Goal: Browse casually: Explore the website without a specific task or goal

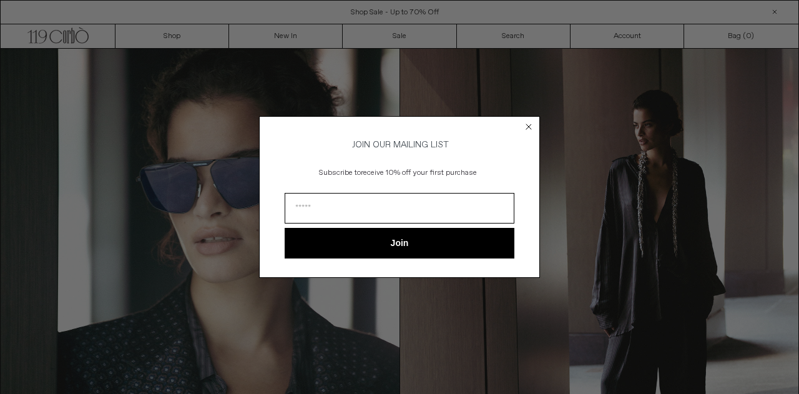
click at [532, 125] on circle "Close dialog" at bounding box center [529, 127] width 12 height 12
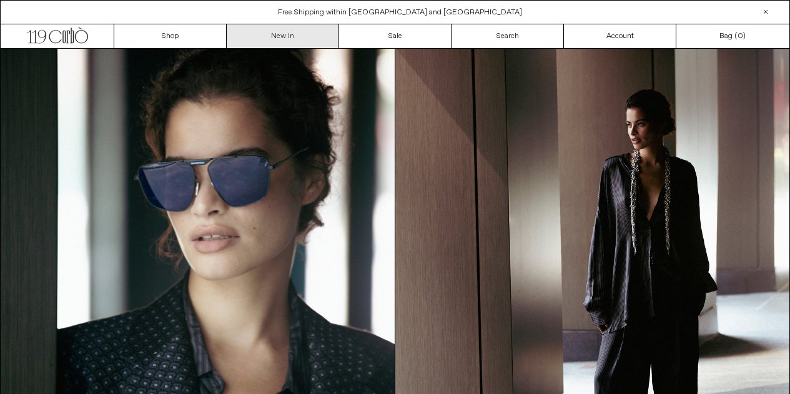
click at [288, 35] on link "New In" at bounding box center [283, 36] width 112 height 24
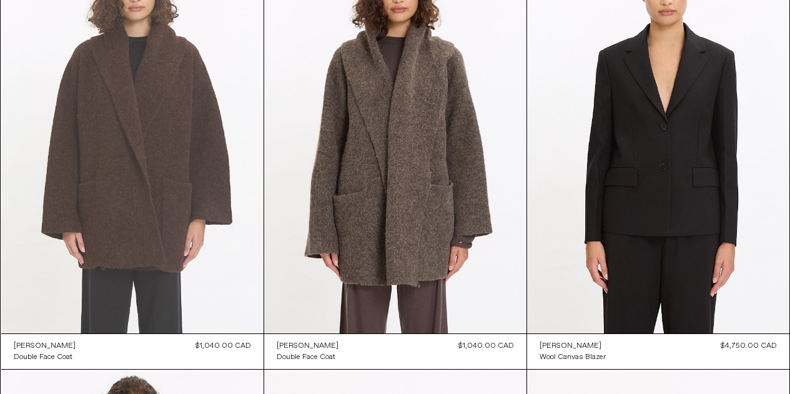
scroll to position [562, 0]
click at [147, 185] on at bounding box center [132, 137] width 262 height 393
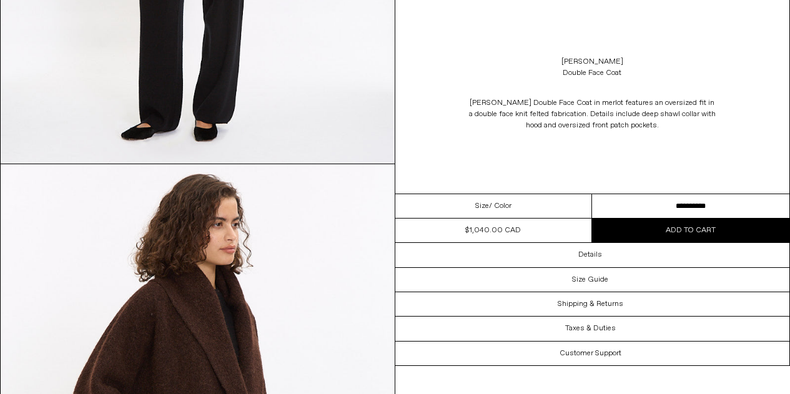
scroll to position [936, 0]
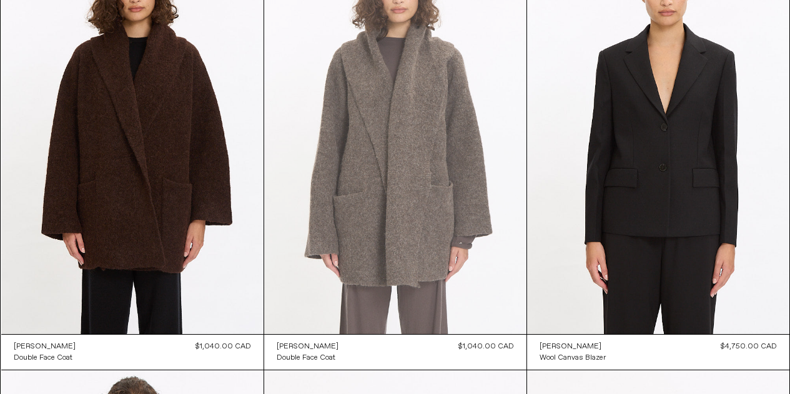
click at [401, 185] on at bounding box center [395, 137] width 262 height 393
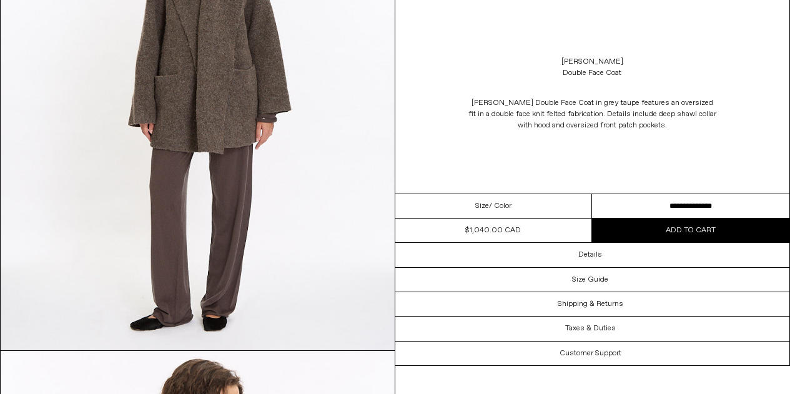
scroll to position [749, 0]
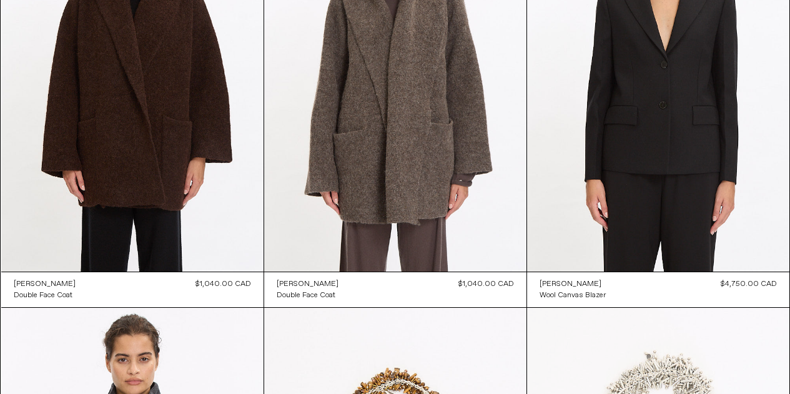
scroll to position [562, 0]
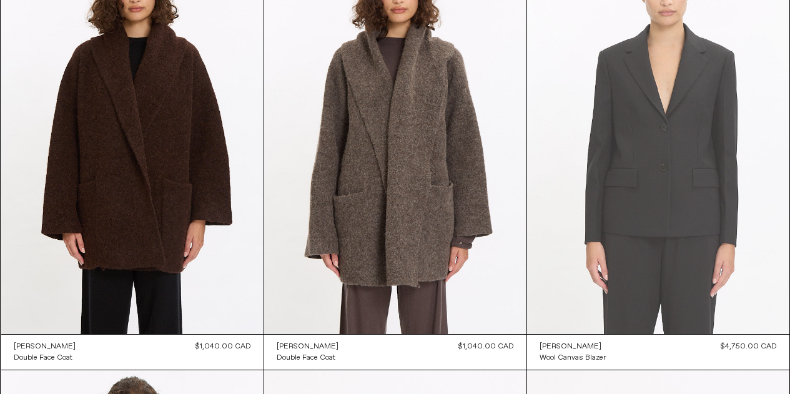
click at [655, 193] on at bounding box center [658, 137] width 262 height 393
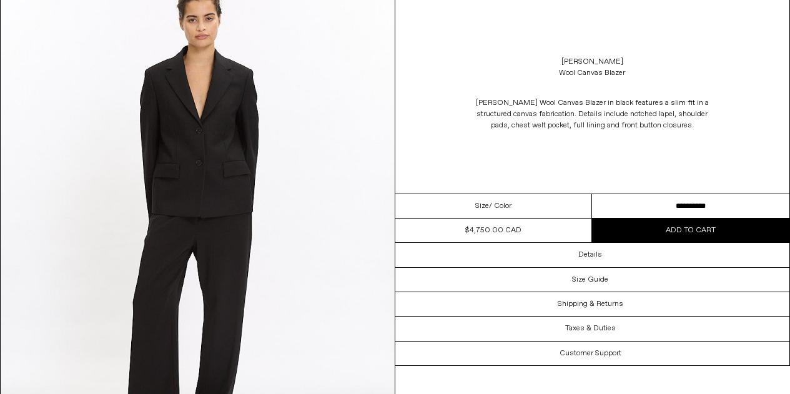
scroll to position [1560, 0]
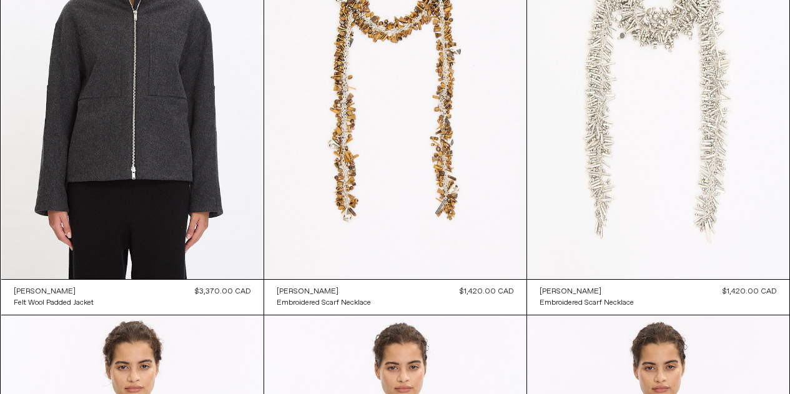
scroll to position [1061, 0]
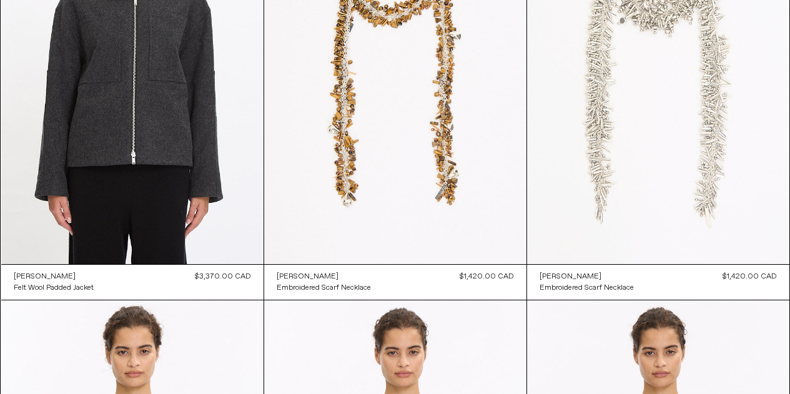
click at [670, 151] on at bounding box center [658, 67] width 262 height 393
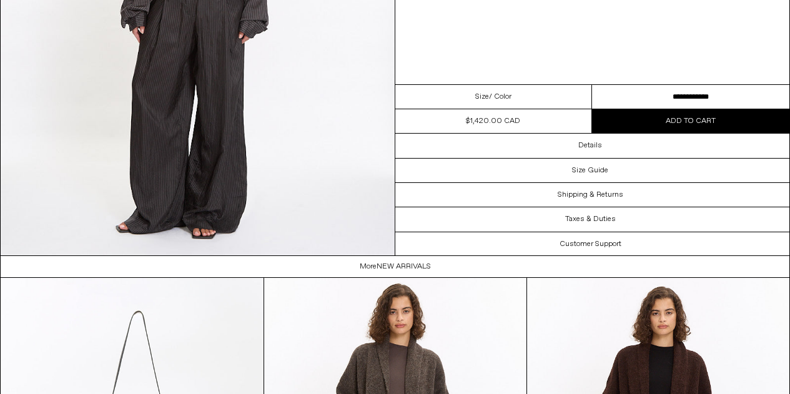
scroll to position [2809, 0]
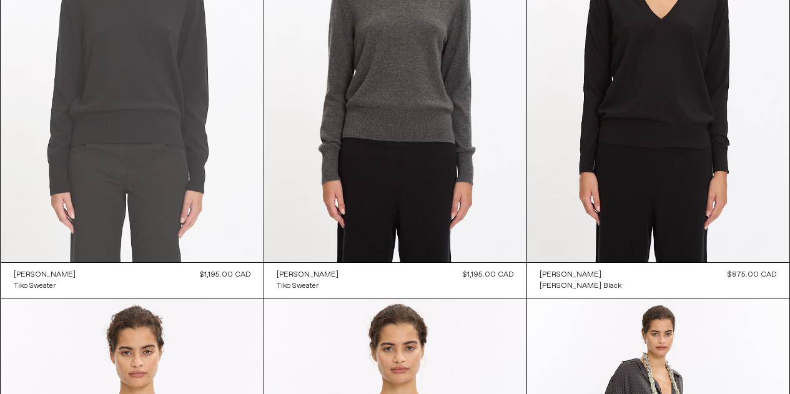
scroll to position [1498, 0]
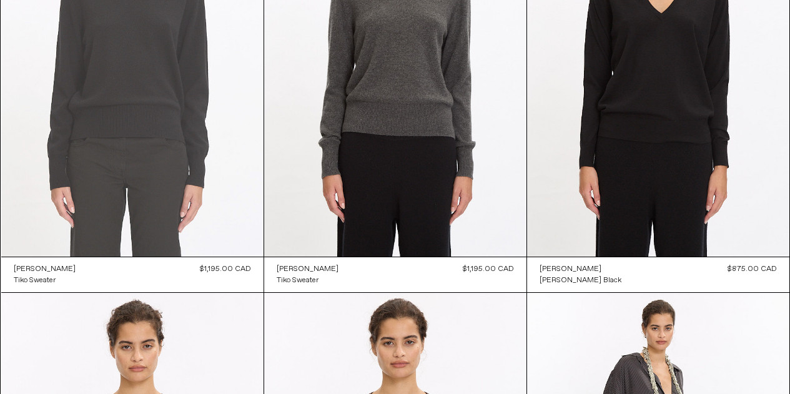
click at [140, 135] on at bounding box center [132, 59] width 262 height 393
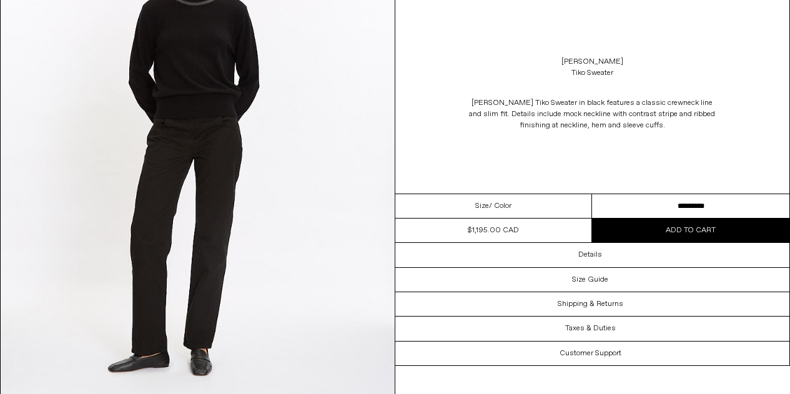
scroll to position [1748, 0]
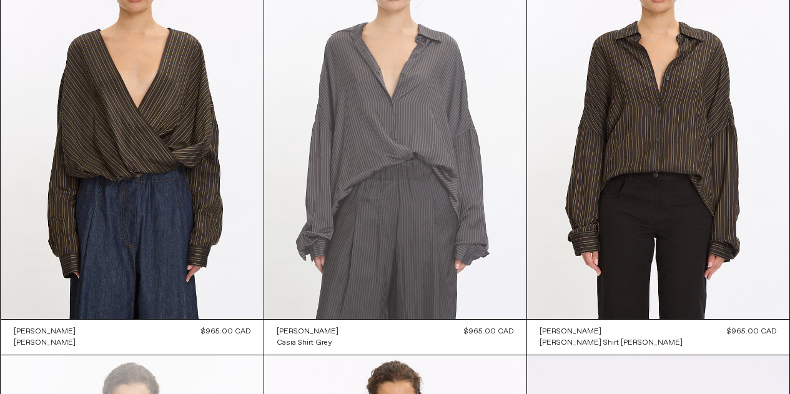
scroll to position [2309, 0]
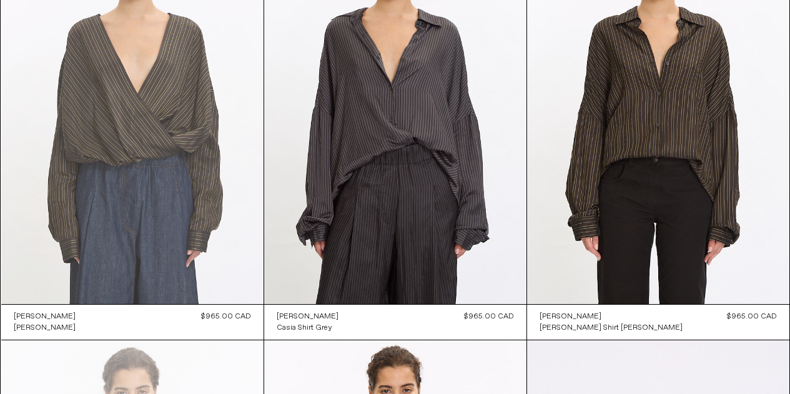
click at [150, 175] on at bounding box center [132, 107] width 262 height 393
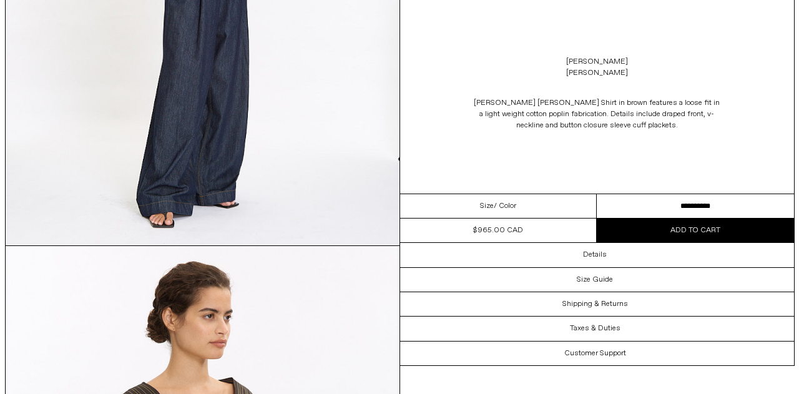
scroll to position [624, 0]
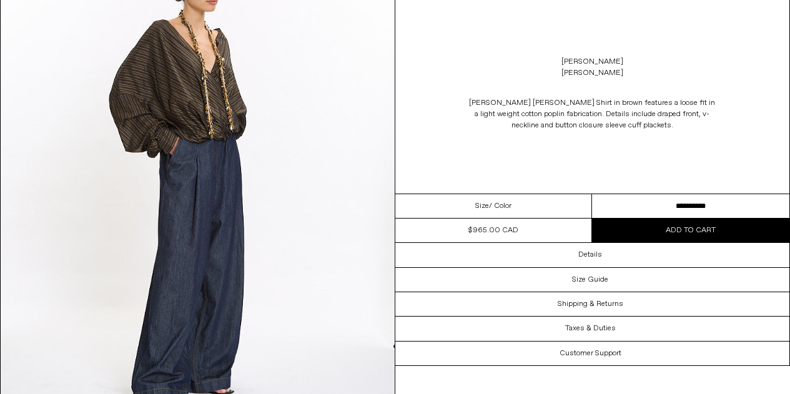
click at [216, 164] on img at bounding box center [198, 187] width 394 height 492
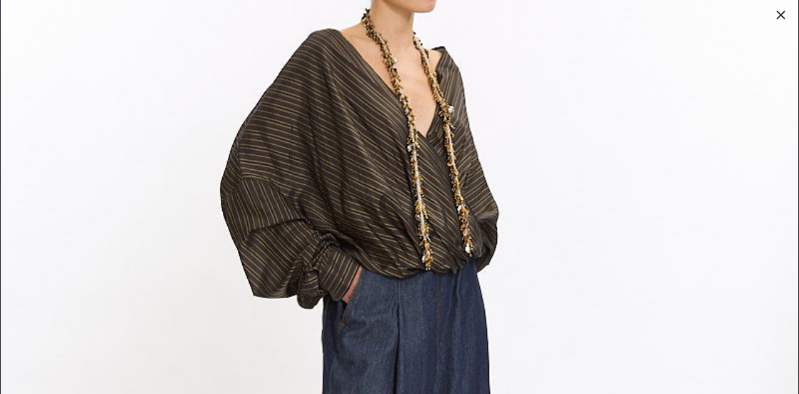
scroll to position [1248, 0]
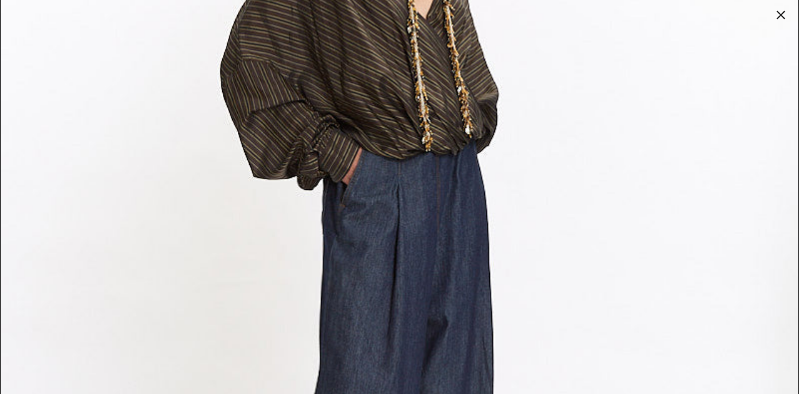
drag, startPoint x: 384, startPoint y: 232, endPoint x: 316, endPoint y: 223, distance: 68.5
click at [316, 223] on img at bounding box center [400, 248] width 798 height 997
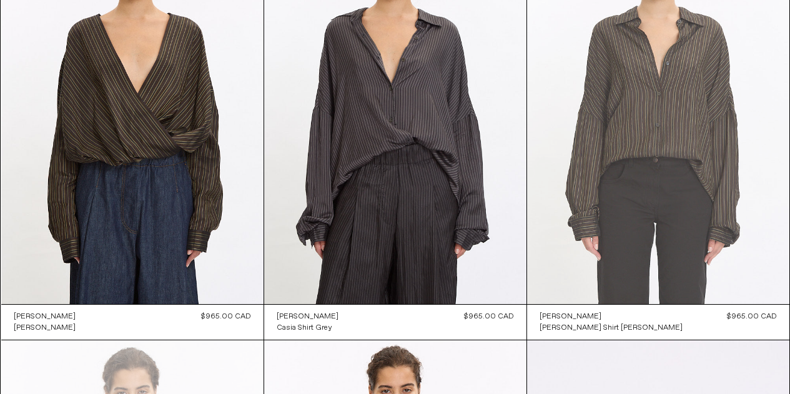
click at [659, 203] on at bounding box center [658, 107] width 262 height 393
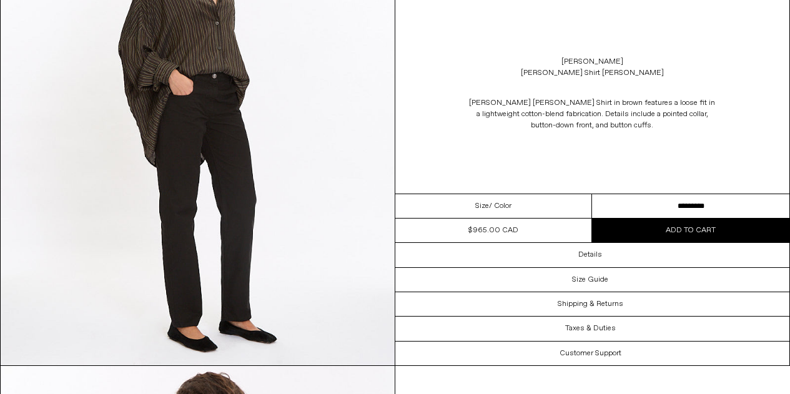
scroll to position [2185, 0]
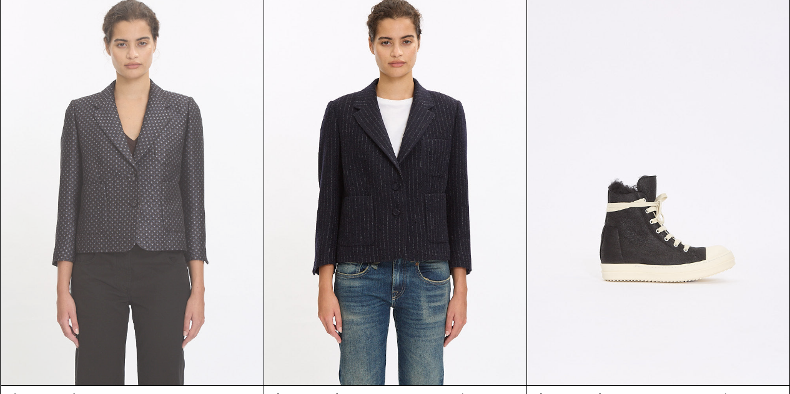
scroll to position [2746, 0]
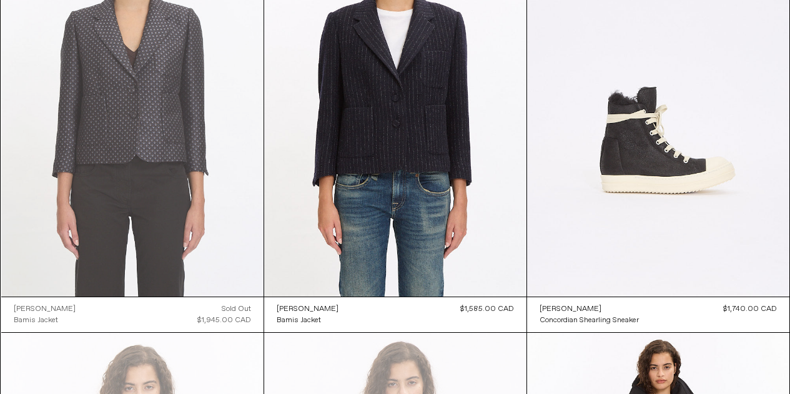
click at [129, 150] on at bounding box center [132, 99] width 262 height 393
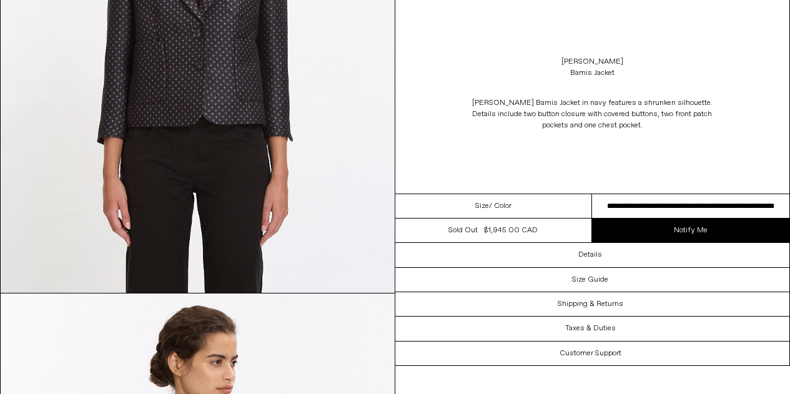
scroll to position [250, 0]
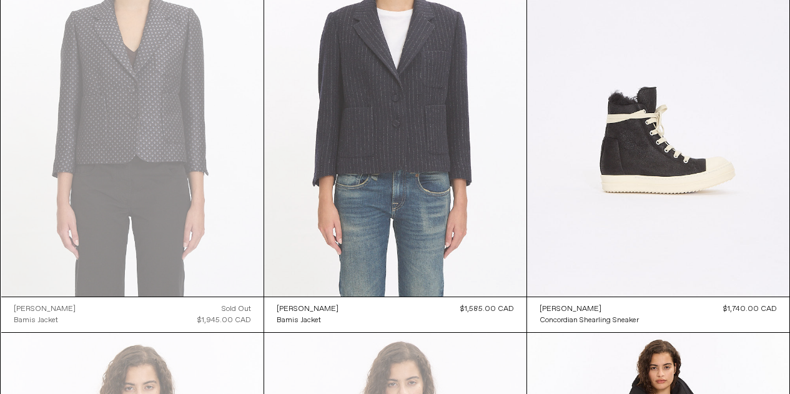
click at [418, 164] on at bounding box center [395, 99] width 262 height 393
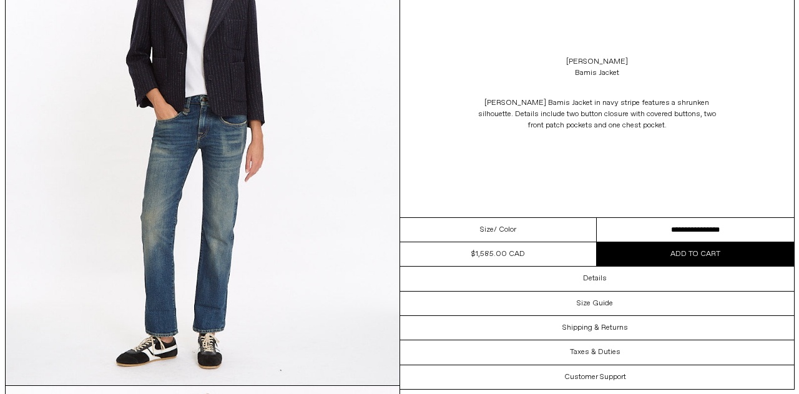
scroll to position [687, 0]
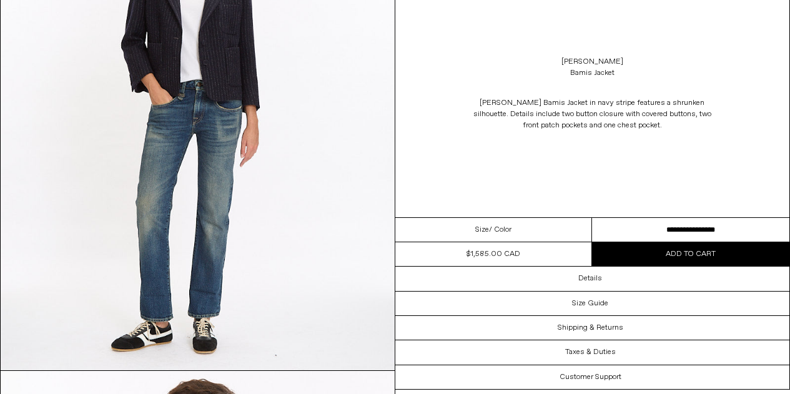
click at [237, 195] on img at bounding box center [198, 124] width 394 height 492
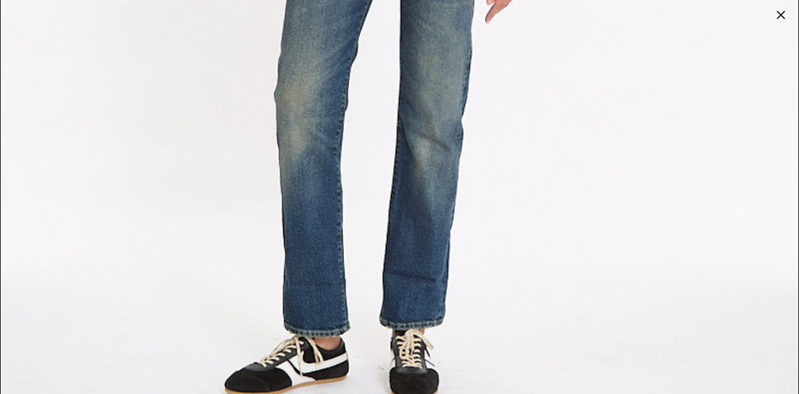
scroll to position [1498, 0]
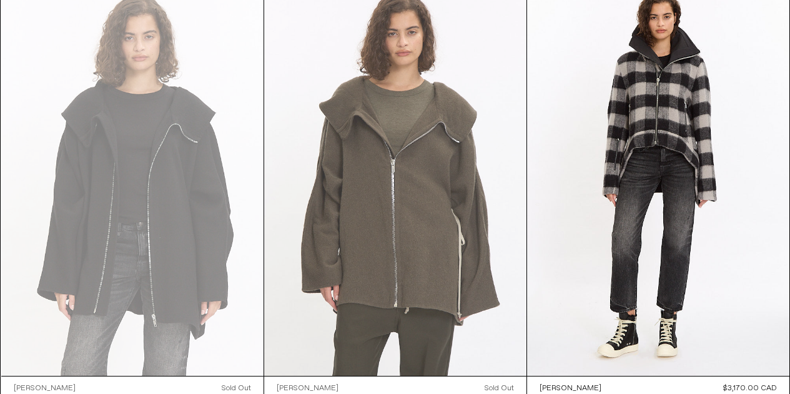
scroll to position [3121, 0]
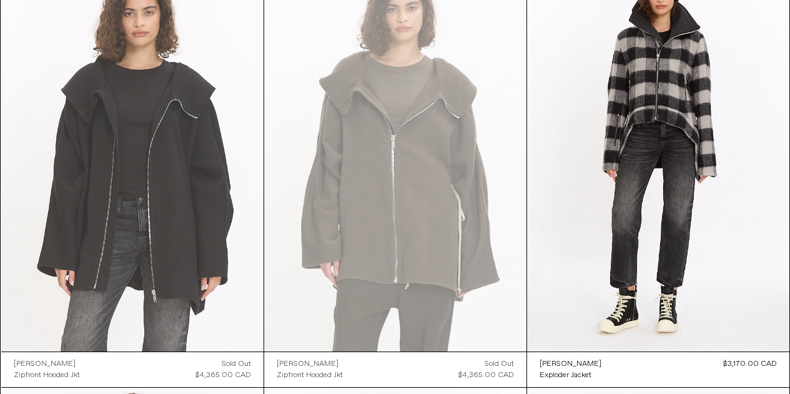
click at [155, 217] on at bounding box center [132, 154] width 262 height 393
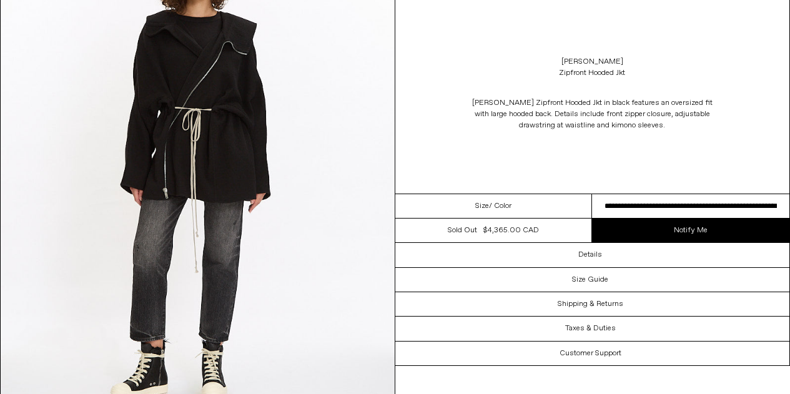
scroll to position [1685, 0]
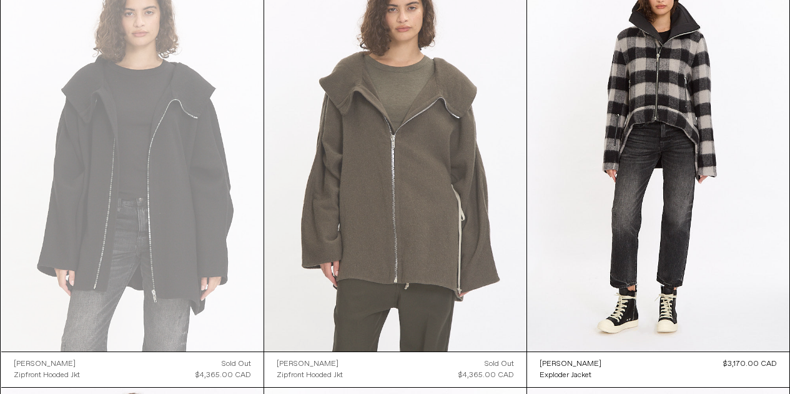
scroll to position [3121, 0]
click at [423, 223] on at bounding box center [395, 154] width 262 height 393
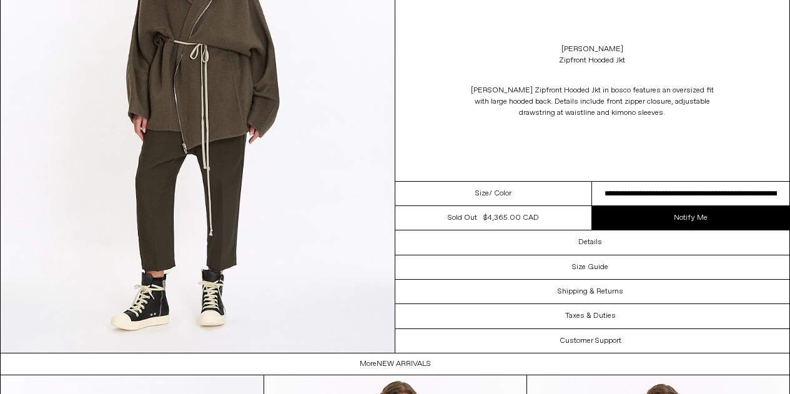
scroll to position [2185, 0]
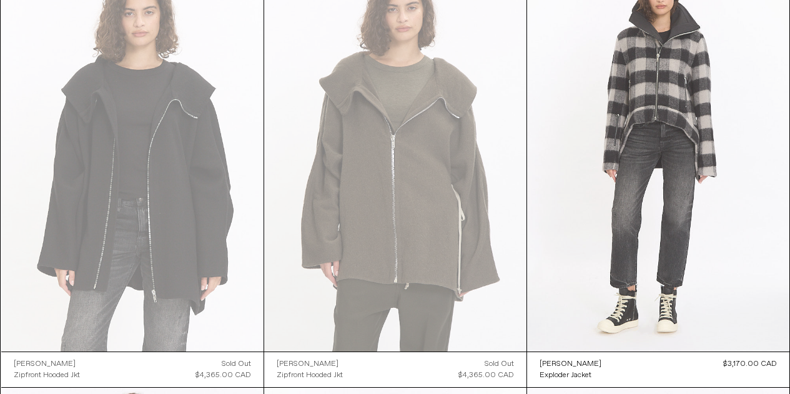
click at [652, 132] on at bounding box center [658, 154] width 262 height 393
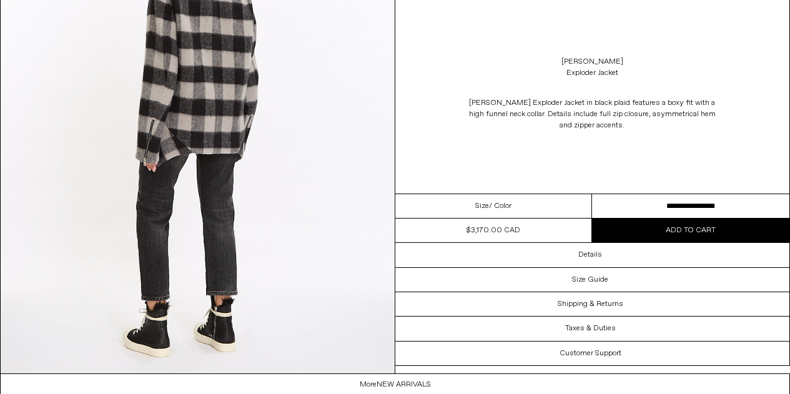
scroll to position [1623, 0]
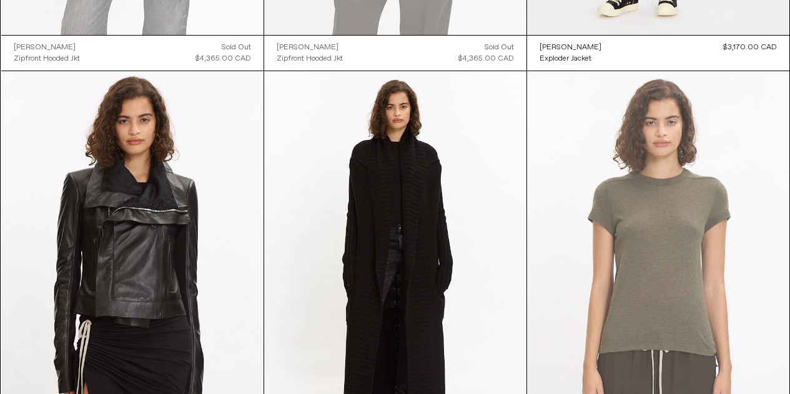
scroll to position [3558, 0]
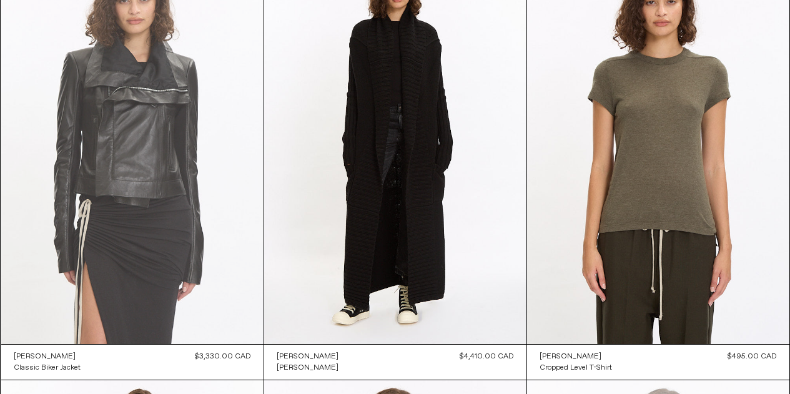
click at [155, 199] on at bounding box center [132, 147] width 262 height 393
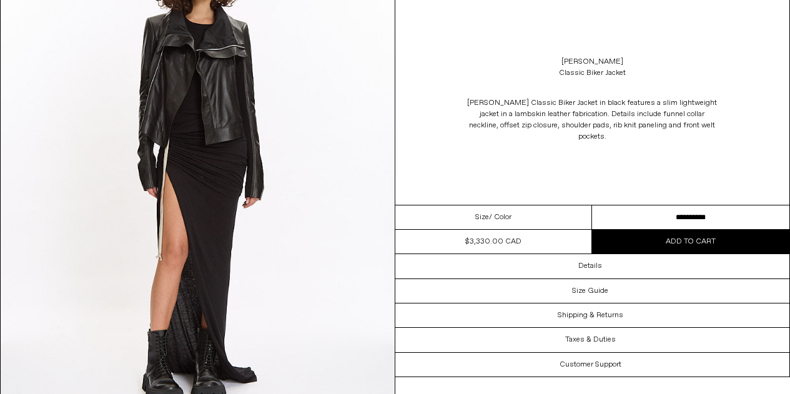
scroll to position [624, 0]
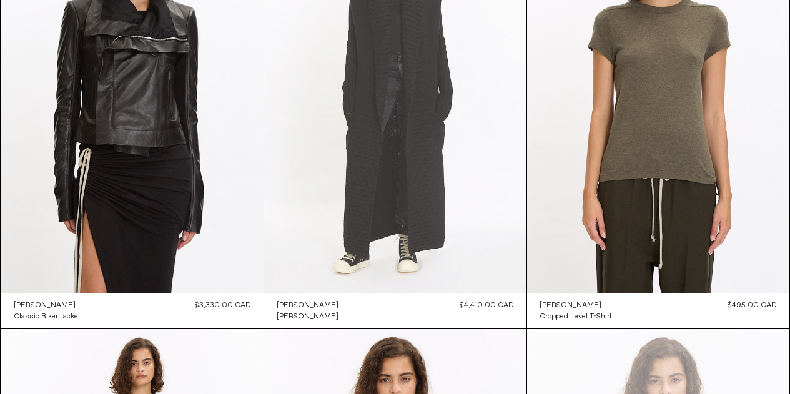
scroll to position [3625, 0]
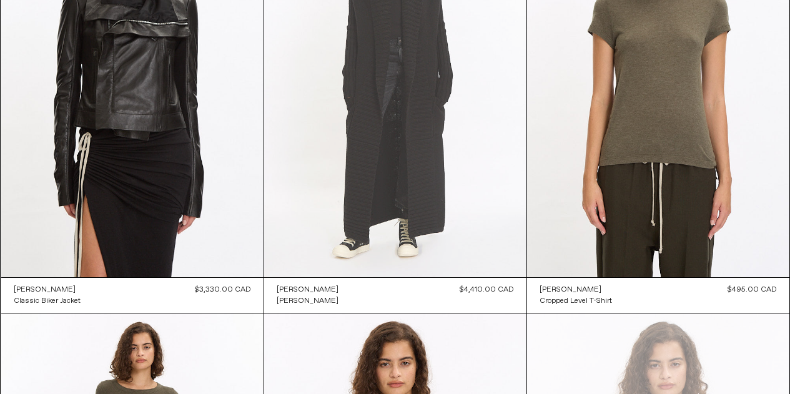
click at [417, 175] on at bounding box center [395, 80] width 262 height 393
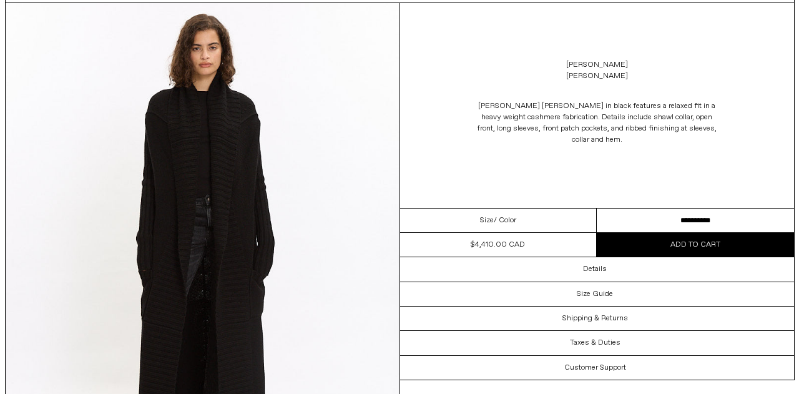
scroll to position [62, 0]
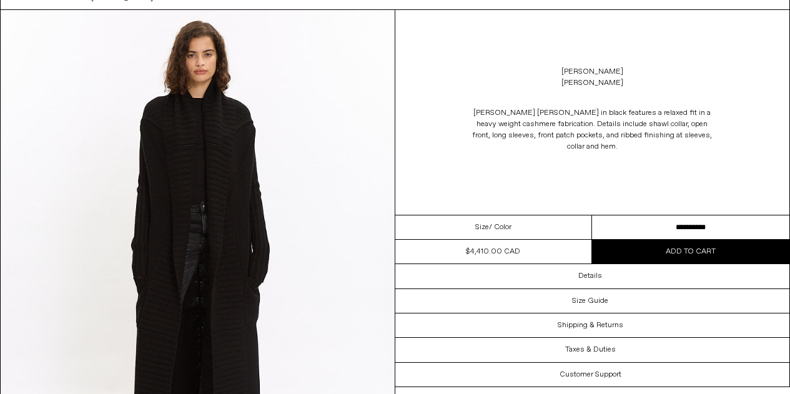
click at [213, 215] on img at bounding box center [198, 256] width 394 height 492
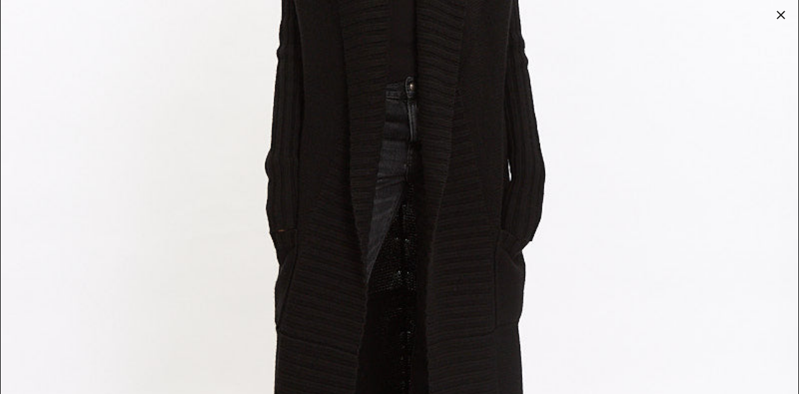
scroll to position [187, 0]
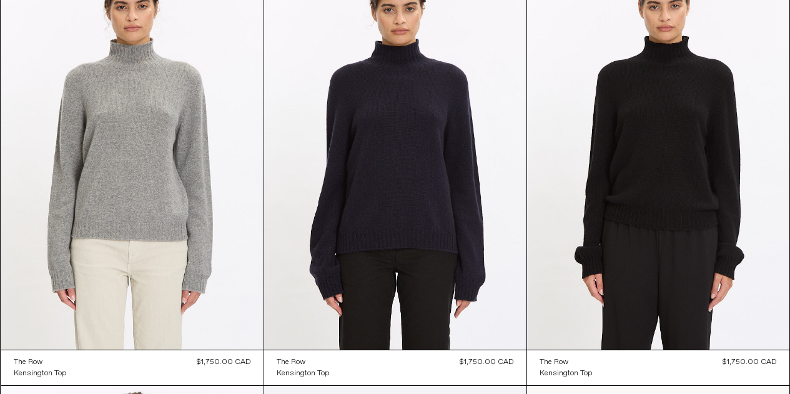
scroll to position [6621, 0]
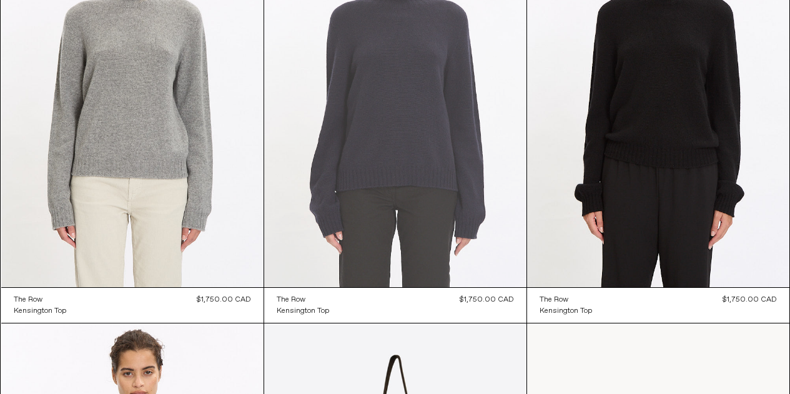
click at [412, 190] on at bounding box center [395, 90] width 262 height 393
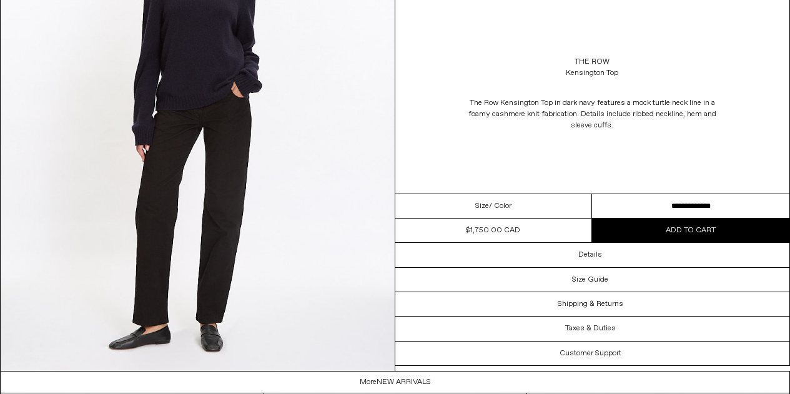
scroll to position [1685, 0]
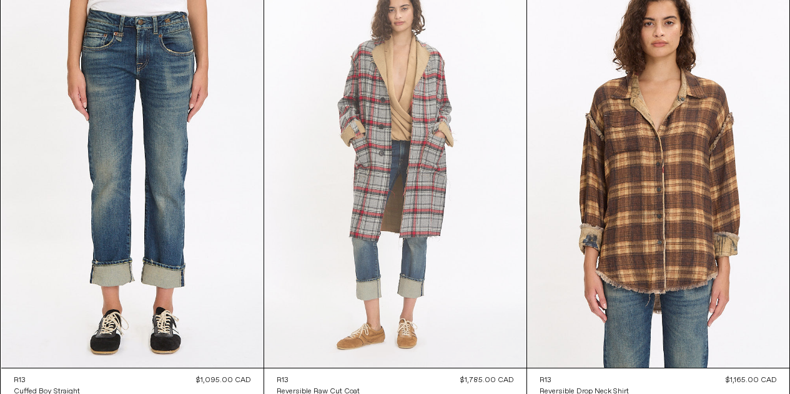
scroll to position [7809, 0]
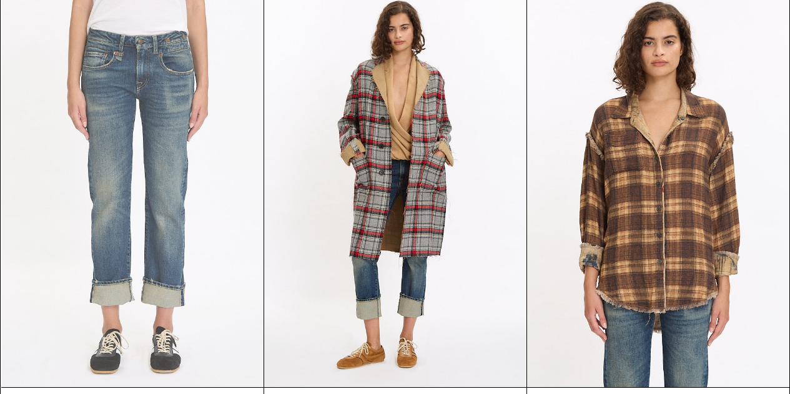
click at [160, 200] on at bounding box center [132, 190] width 262 height 393
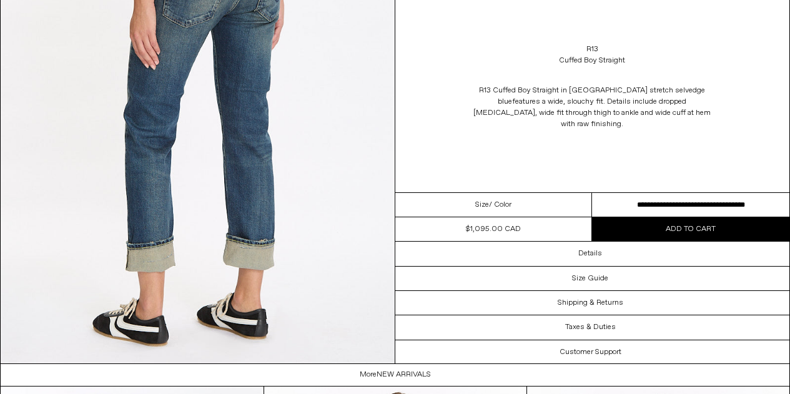
scroll to position [1124, 0]
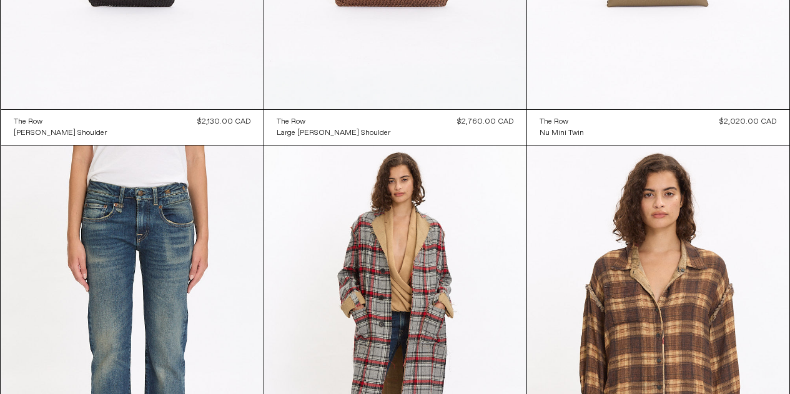
scroll to position [7682, 0]
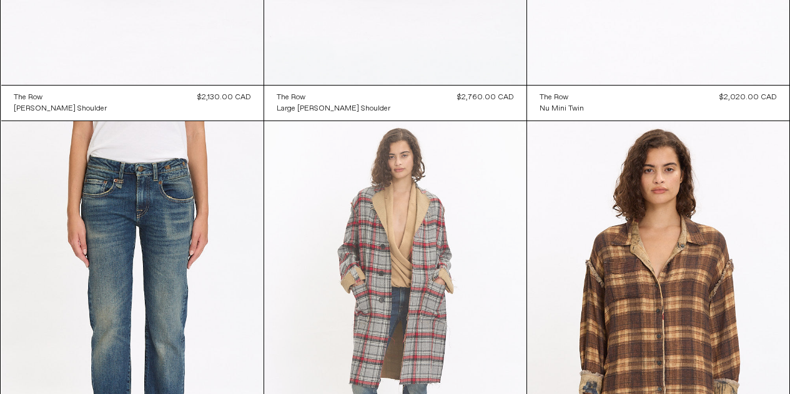
click at [413, 240] on at bounding box center [395, 317] width 262 height 393
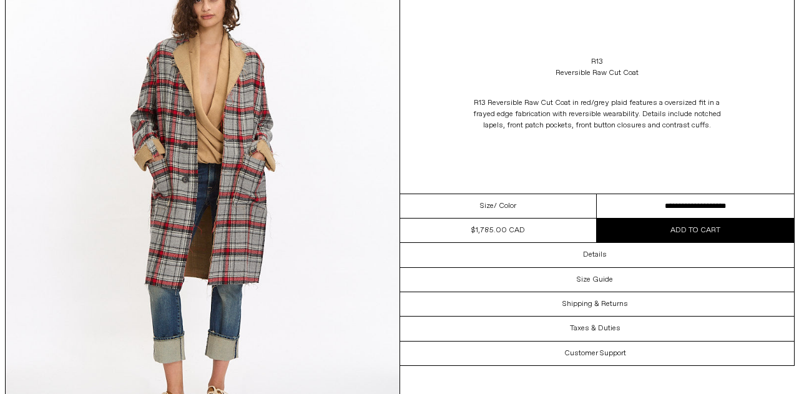
scroll to position [125, 0]
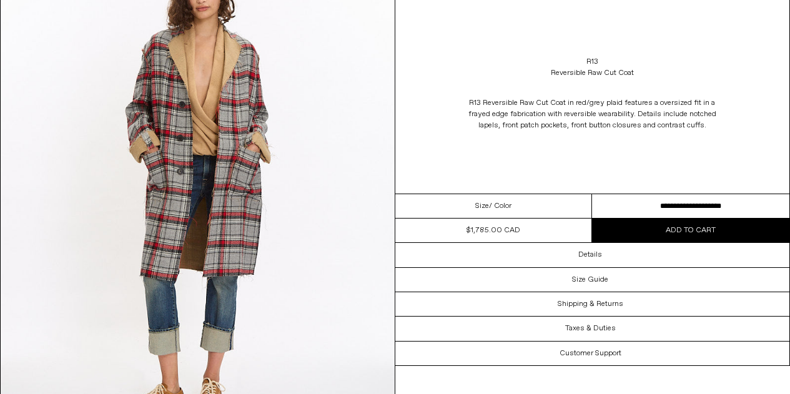
click at [206, 137] on img at bounding box center [198, 194] width 394 height 492
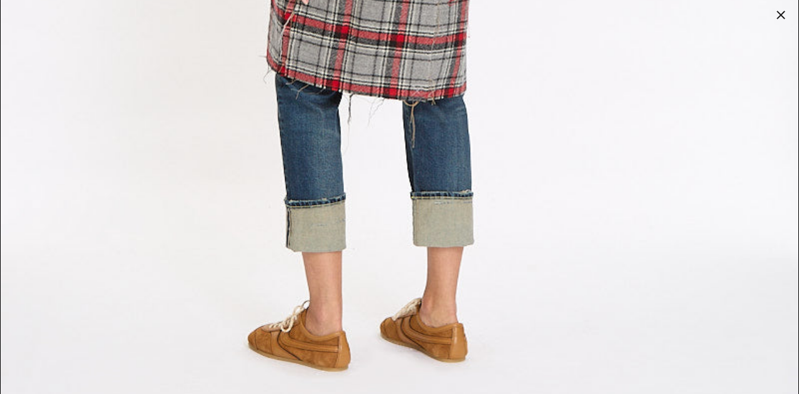
scroll to position [4744, 0]
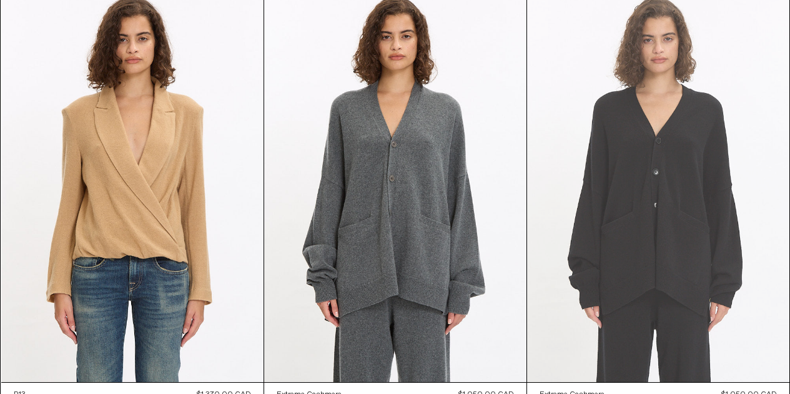
scroll to position [8306, 0]
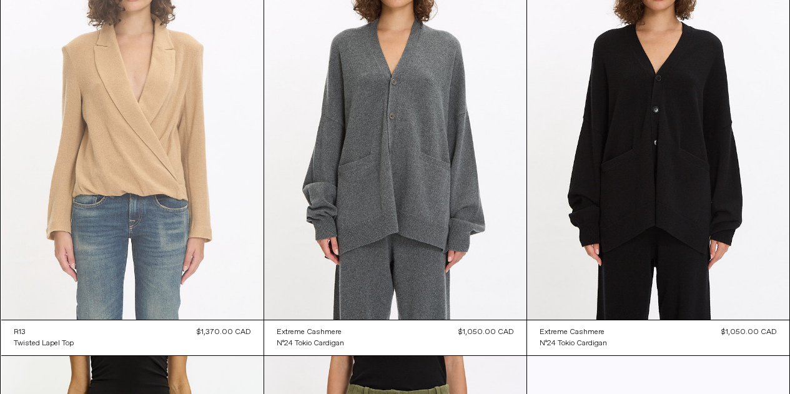
click at [154, 177] on at bounding box center [132, 122] width 262 height 393
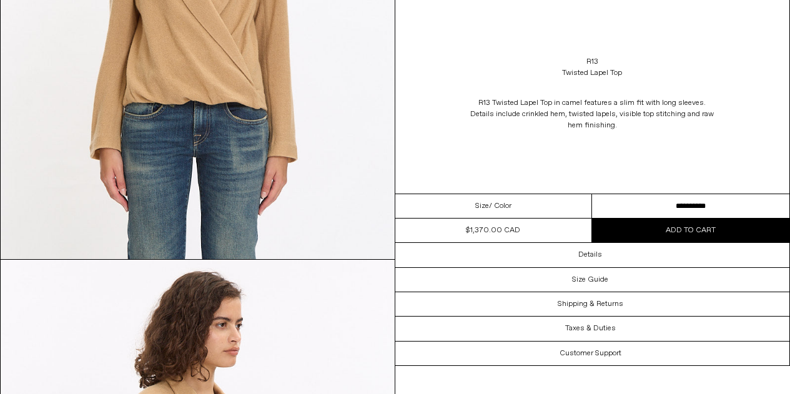
scroll to position [250, 0]
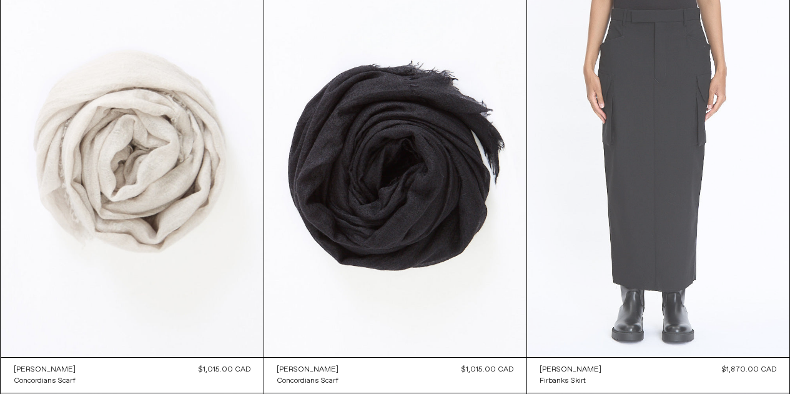
scroll to position [9619, 0]
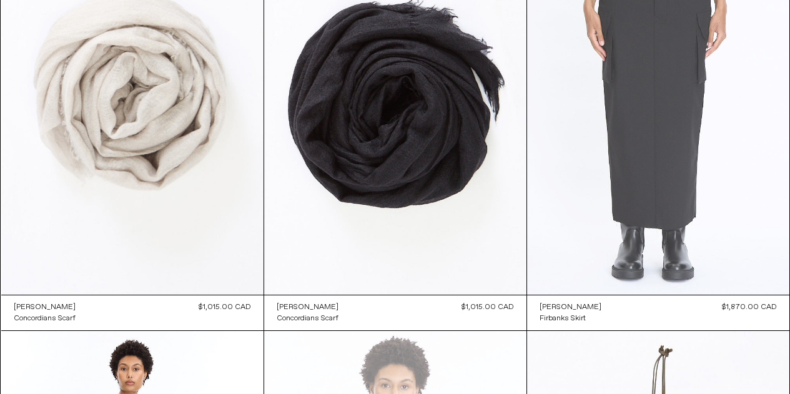
click at [655, 179] on at bounding box center [658, 97] width 262 height 393
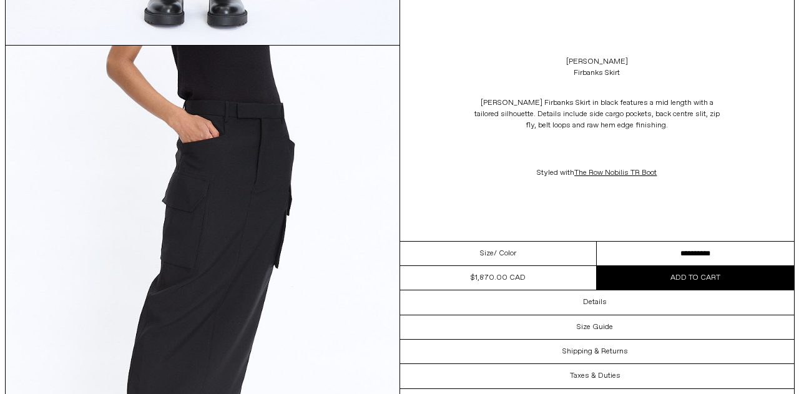
scroll to position [437, 0]
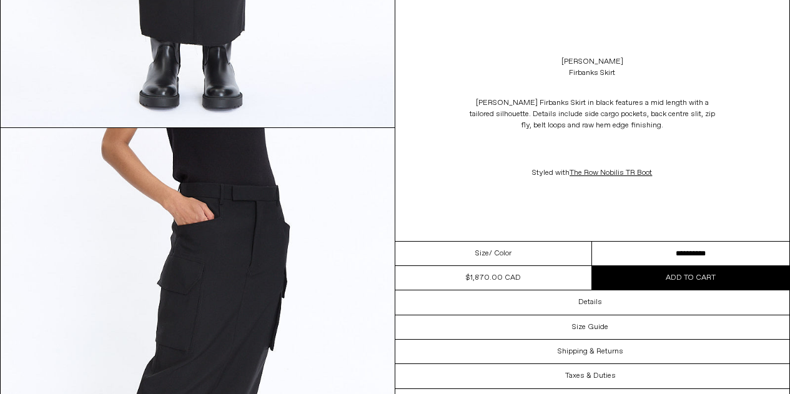
click at [266, 179] on img at bounding box center [198, 374] width 394 height 492
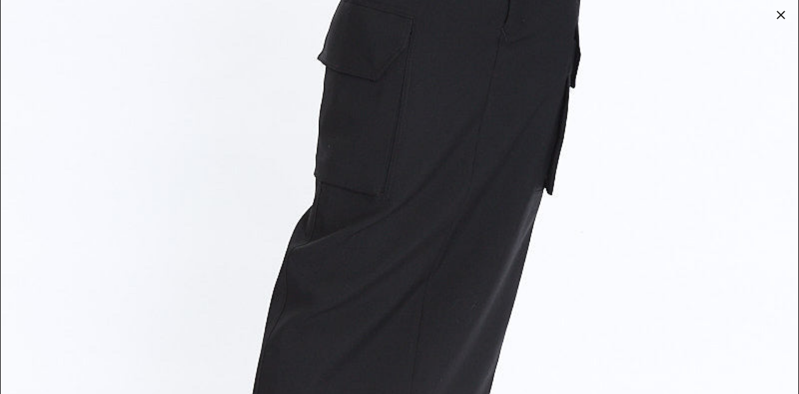
scroll to position [1311, 0]
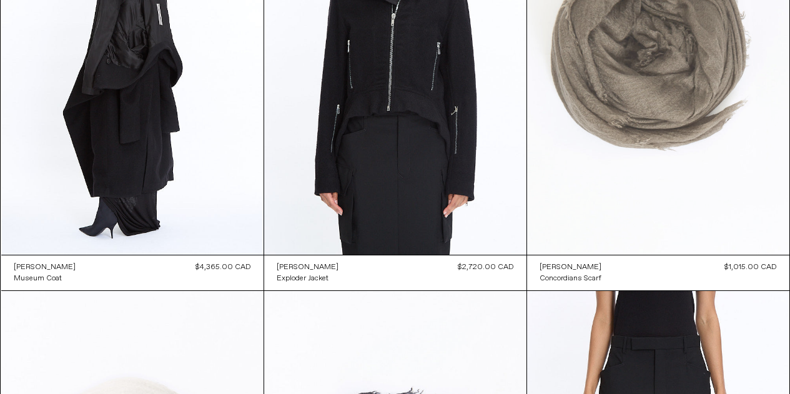
scroll to position [9245, 0]
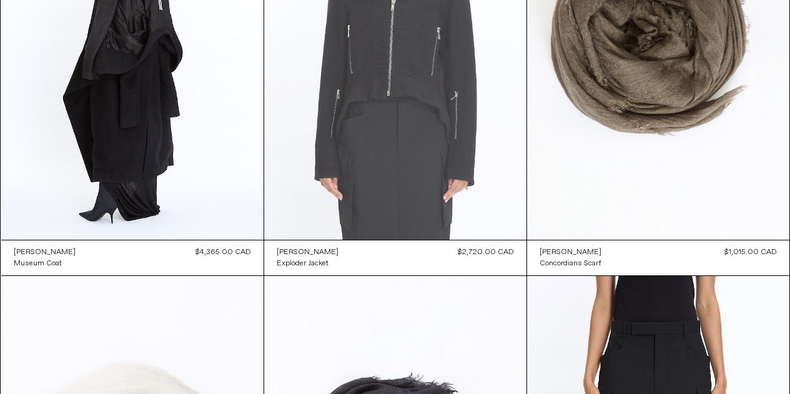
click at [412, 89] on at bounding box center [395, 42] width 262 height 393
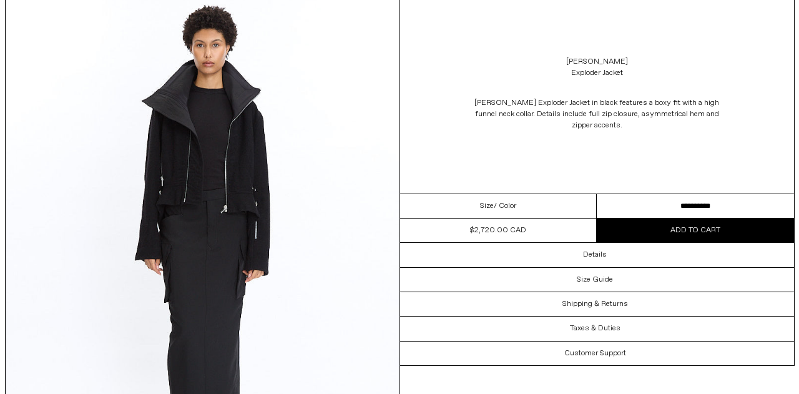
scroll to position [1124, 0]
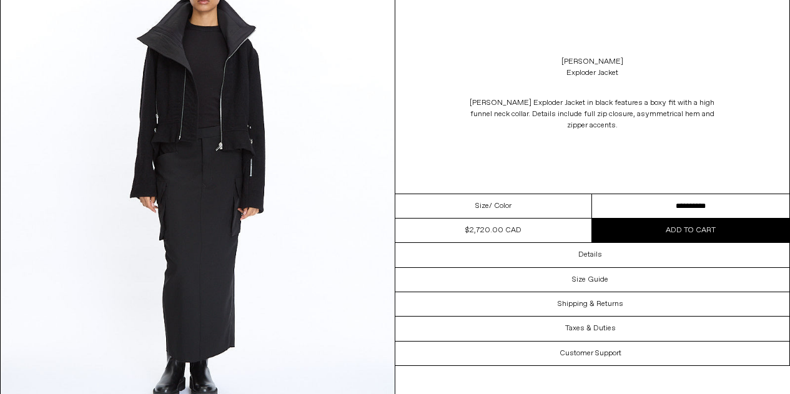
click at [218, 198] on img at bounding box center [198, 180] width 394 height 492
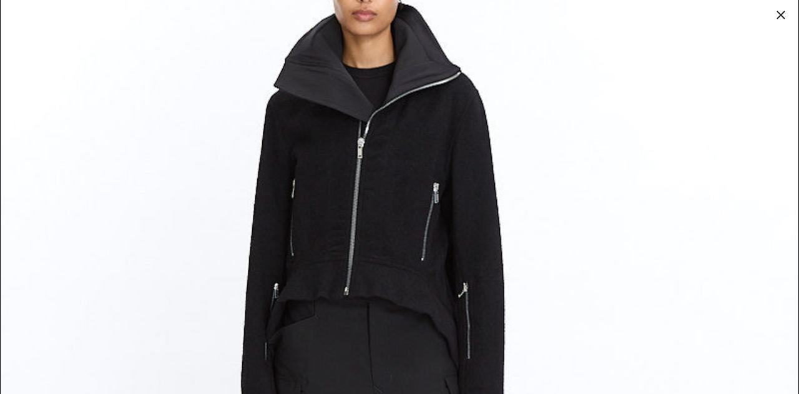
scroll to position [4038, 0]
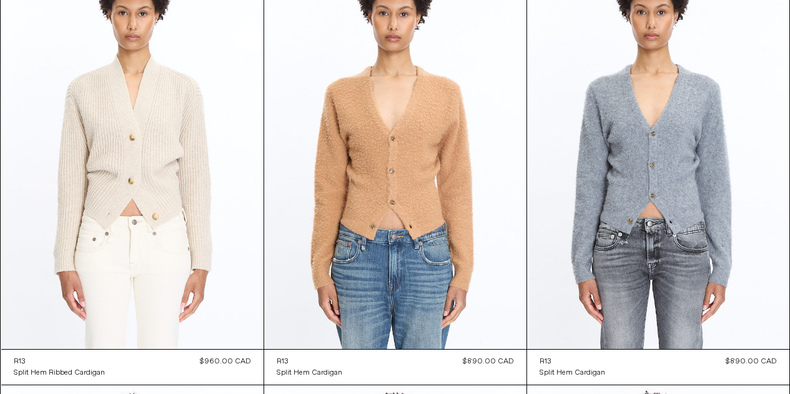
scroll to position [10868, 0]
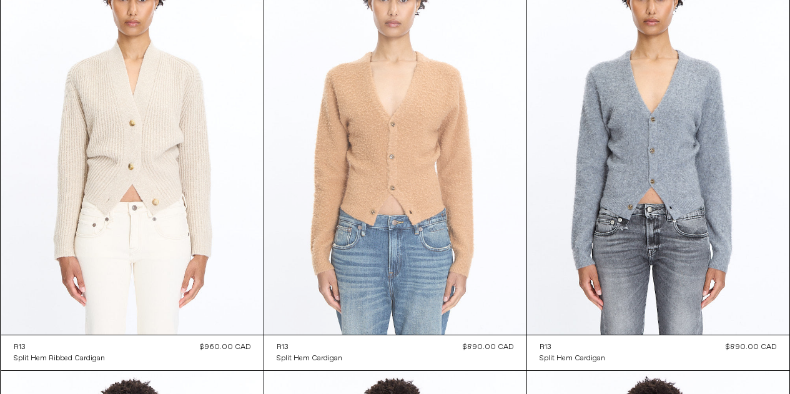
click at [408, 205] on at bounding box center [395, 137] width 262 height 393
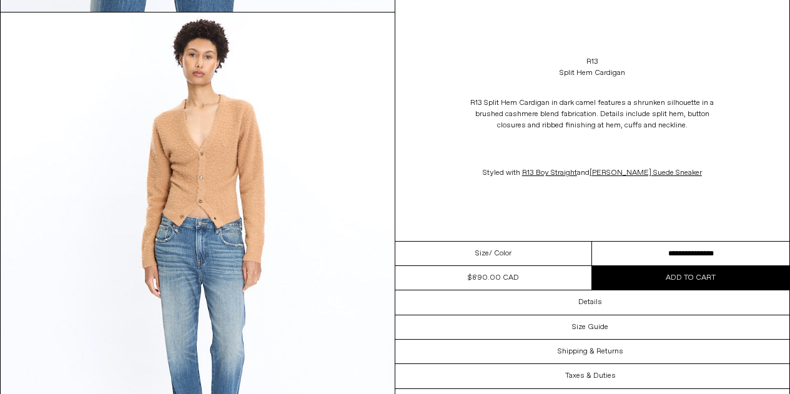
scroll to position [1623, 0]
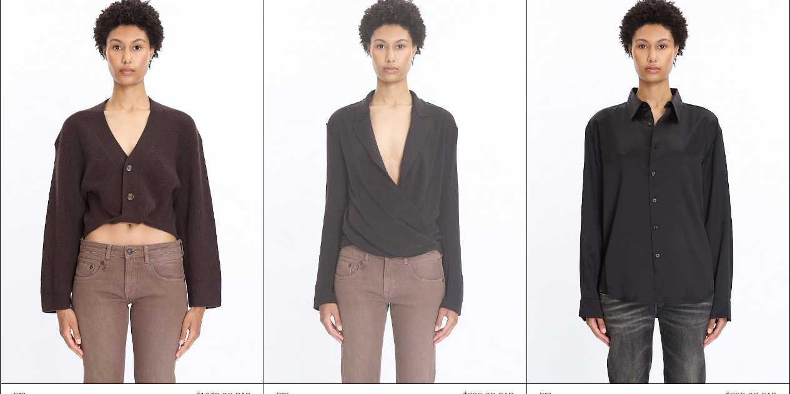
scroll to position [11242, 0]
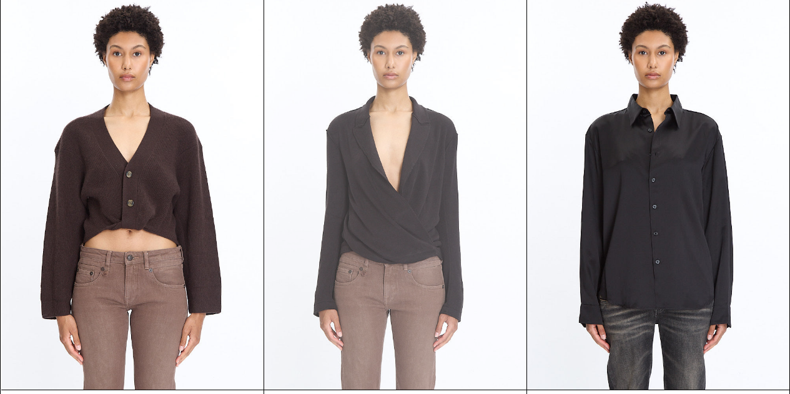
click at [396, 245] on at bounding box center [395, 192] width 262 height 393
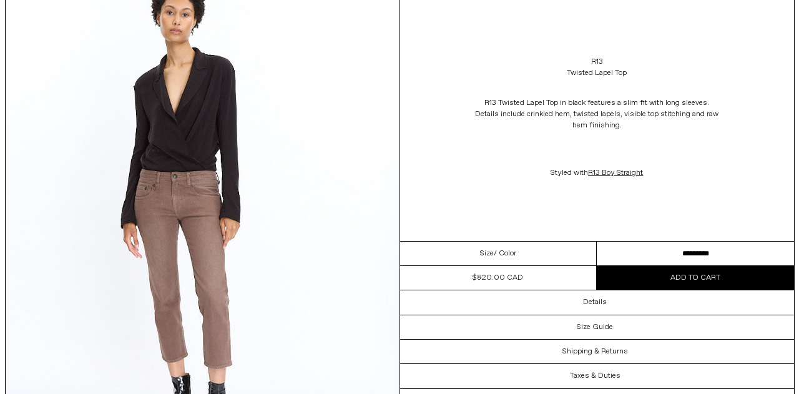
scroll to position [1560, 0]
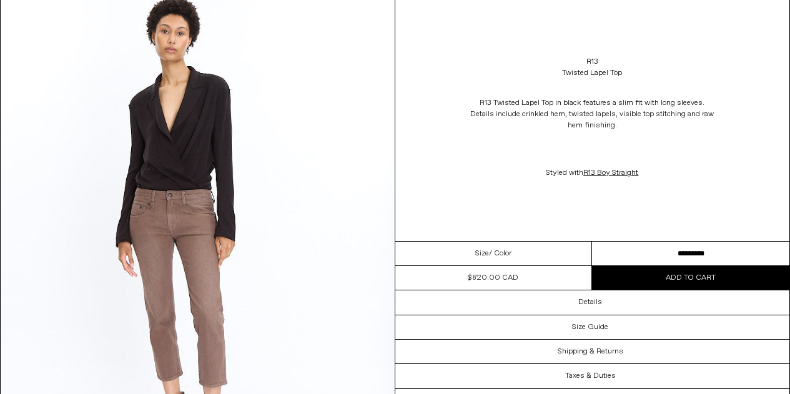
click at [249, 240] on img at bounding box center [198, 235] width 394 height 492
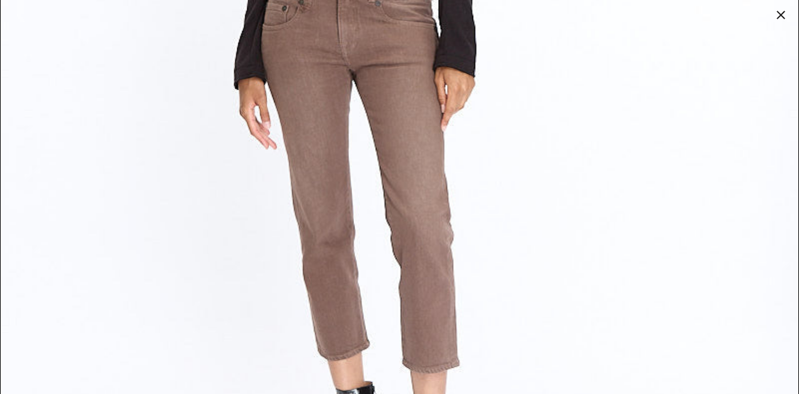
scroll to position [3495, 0]
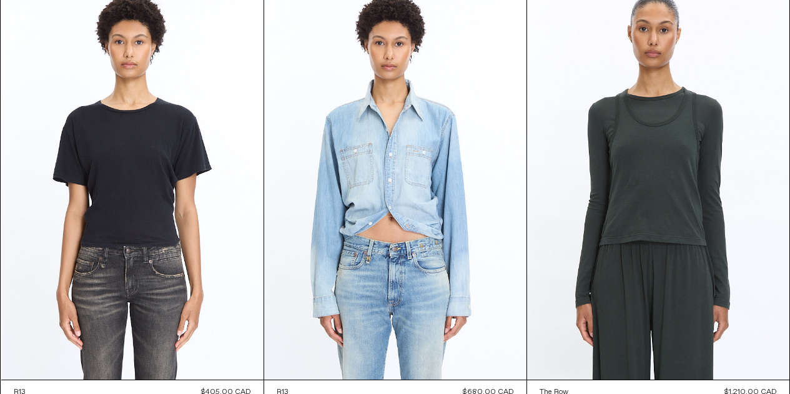
scroll to position [11744, 0]
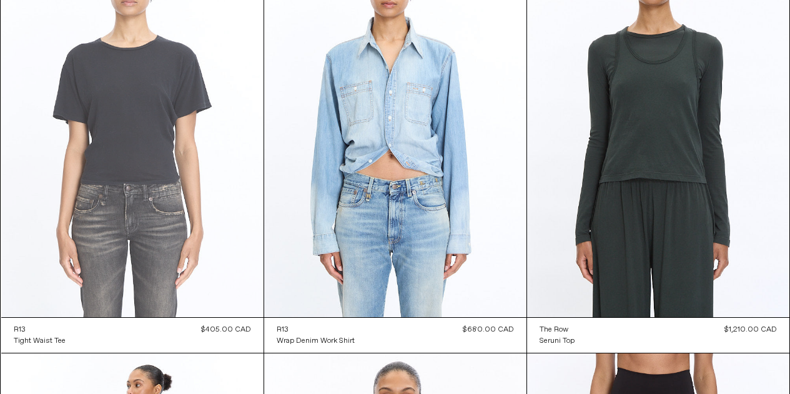
click at [141, 180] on at bounding box center [132, 120] width 262 height 393
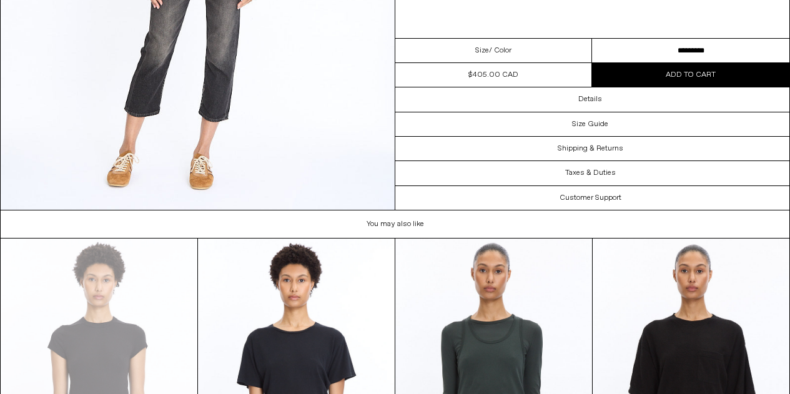
scroll to position [1810, 0]
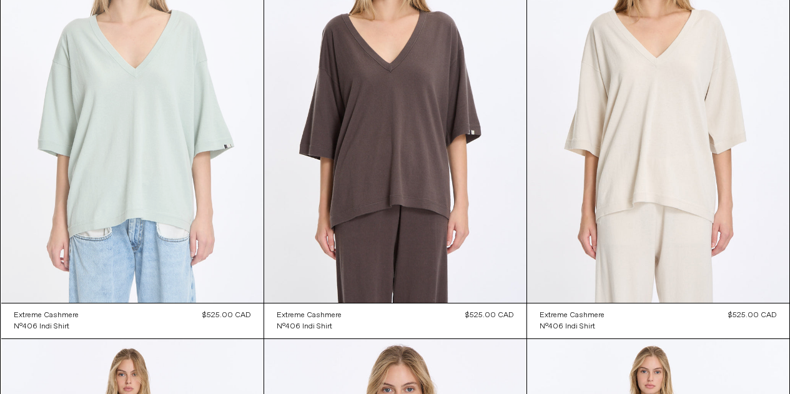
scroll to position [16051, 0]
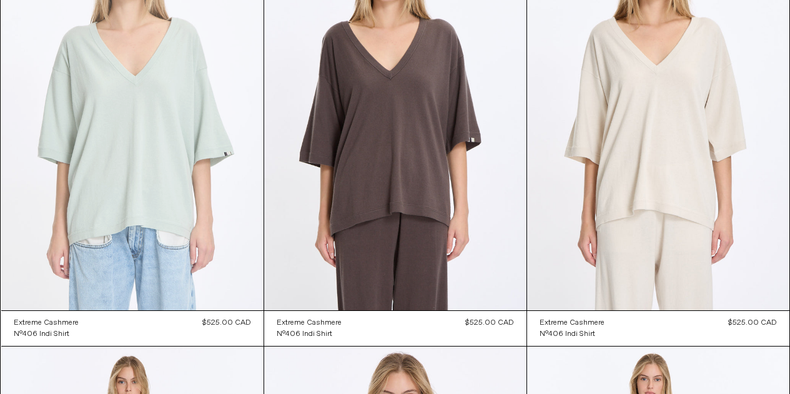
click at [130, 127] on at bounding box center [132, 113] width 262 height 393
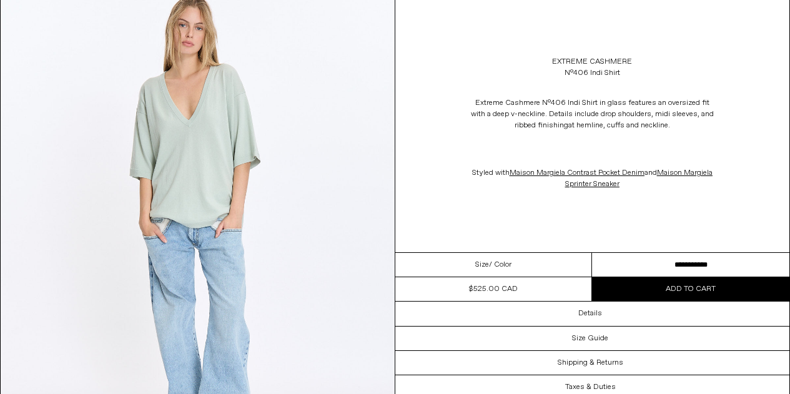
scroll to position [1560, 0]
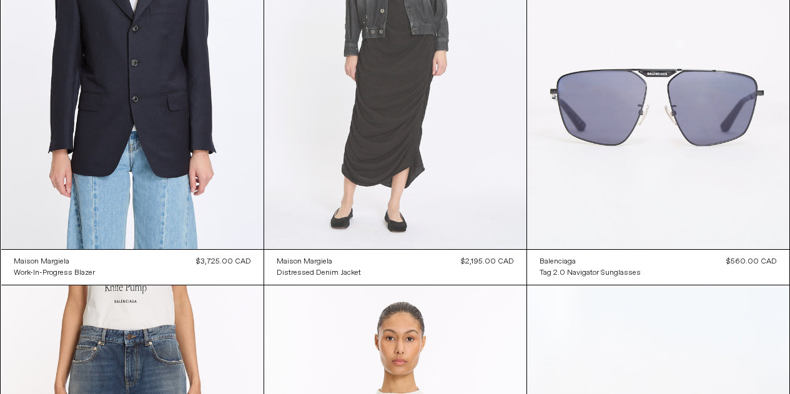
scroll to position [20441, 0]
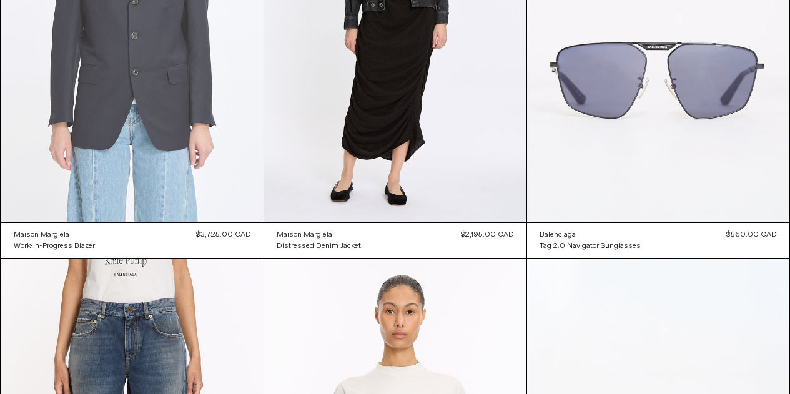
click at [155, 113] on at bounding box center [132, 25] width 262 height 393
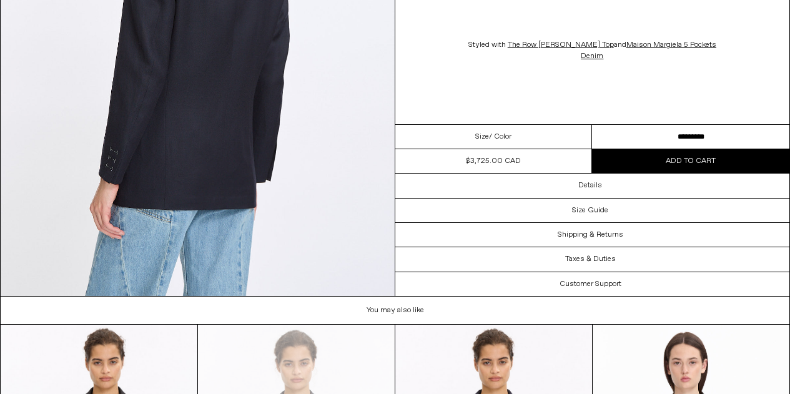
scroll to position [2185, 0]
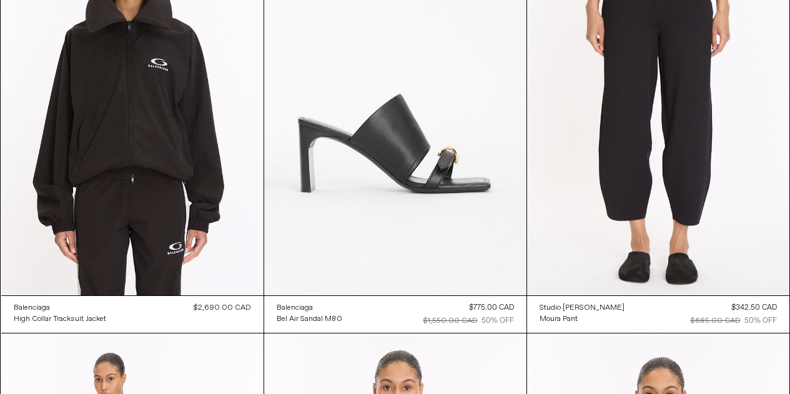
scroll to position [21242, 0]
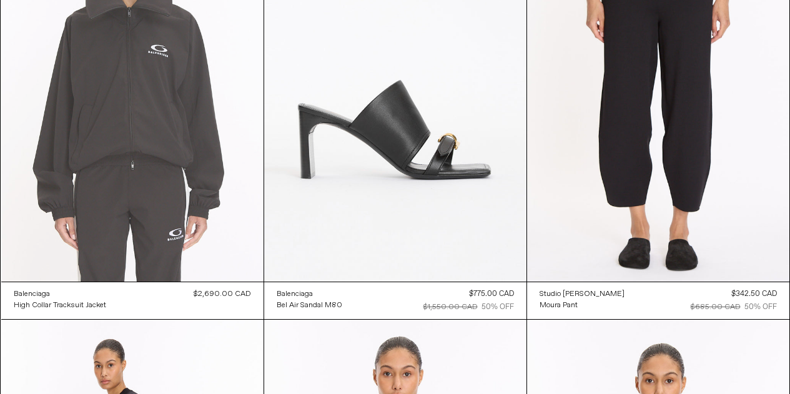
click at [153, 144] on at bounding box center [132, 84] width 262 height 393
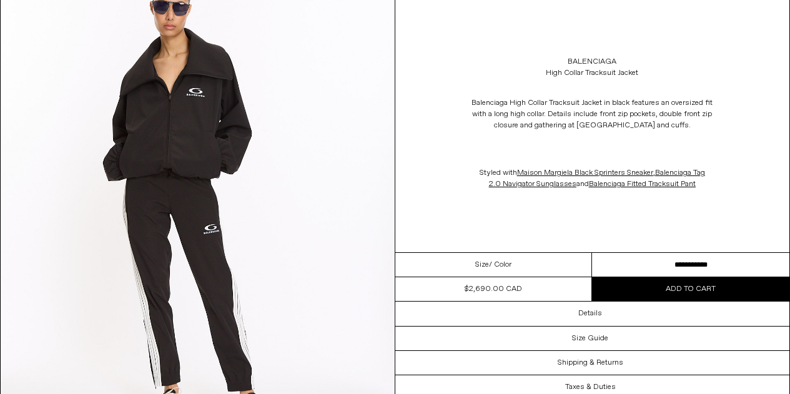
scroll to position [749, 0]
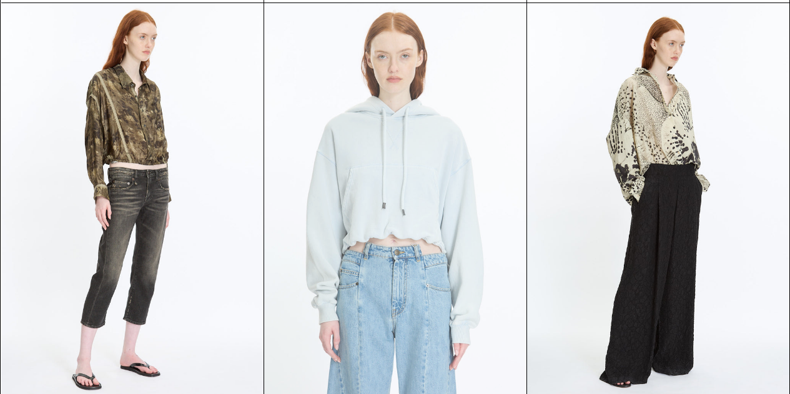
scroll to position [34971, 0]
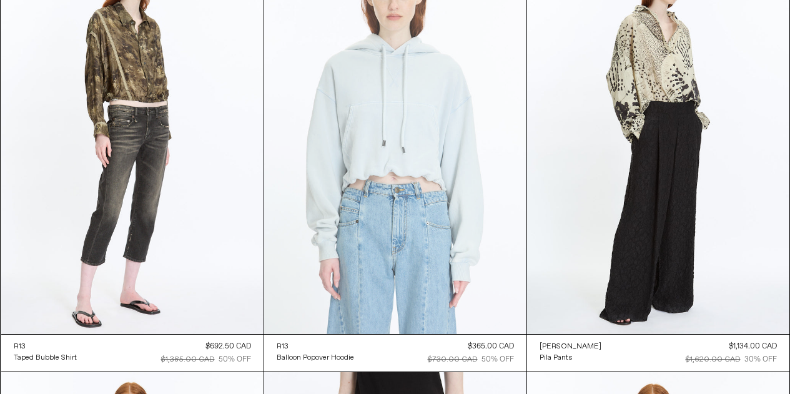
click at [427, 180] on at bounding box center [395, 137] width 262 height 393
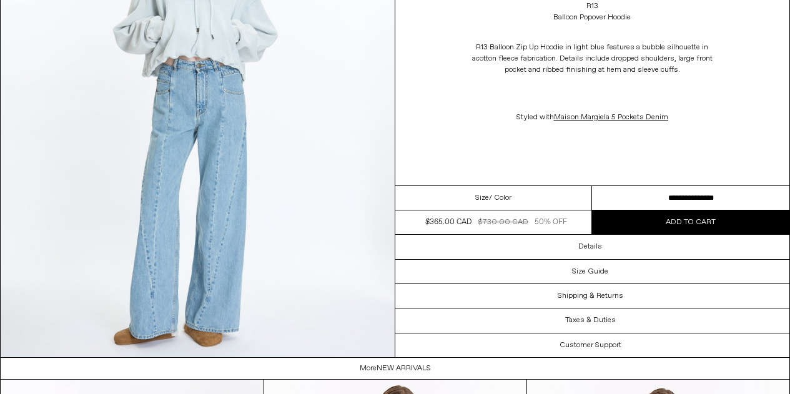
scroll to position [1623, 0]
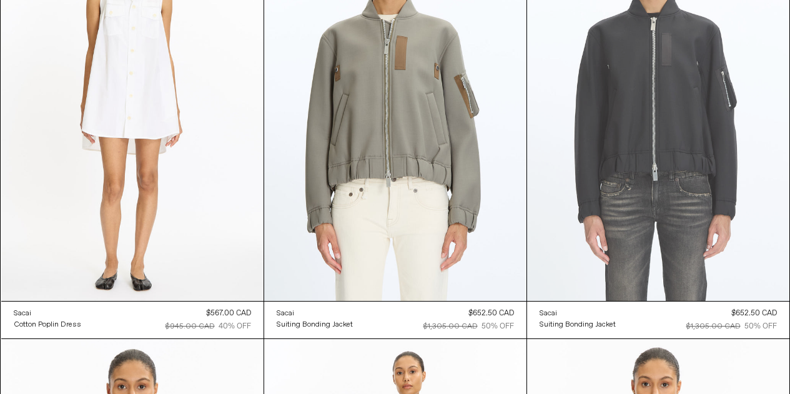
scroll to position [39730, 0]
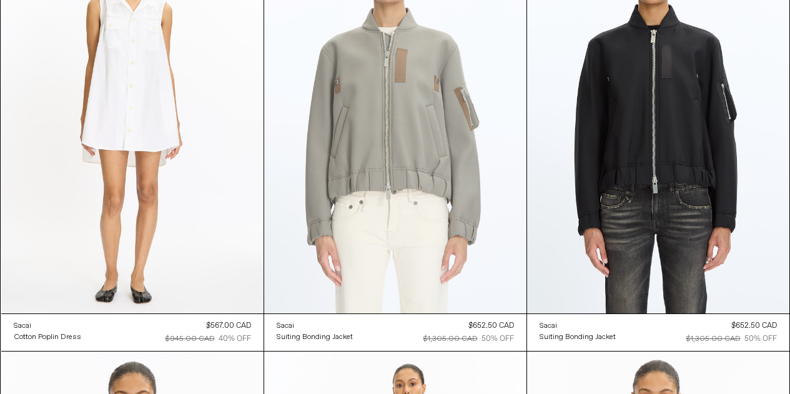
click at [403, 190] on at bounding box center [395, 116] width 262 height 393
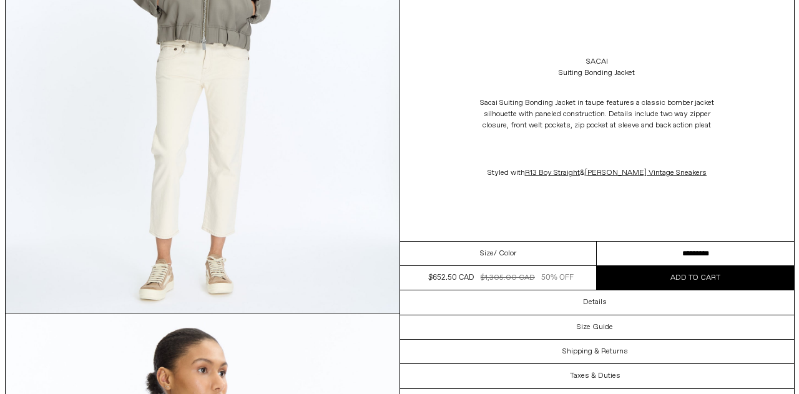
scroll to position [749, 0]
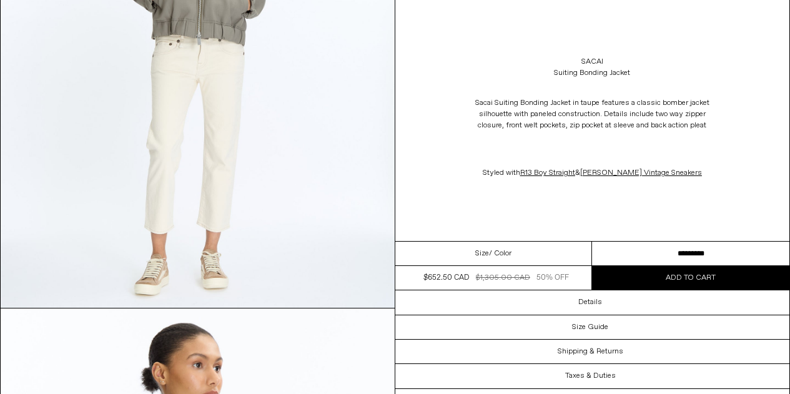
click at [305, 139] on img at bounding box center [198, 62] width 394 height 492
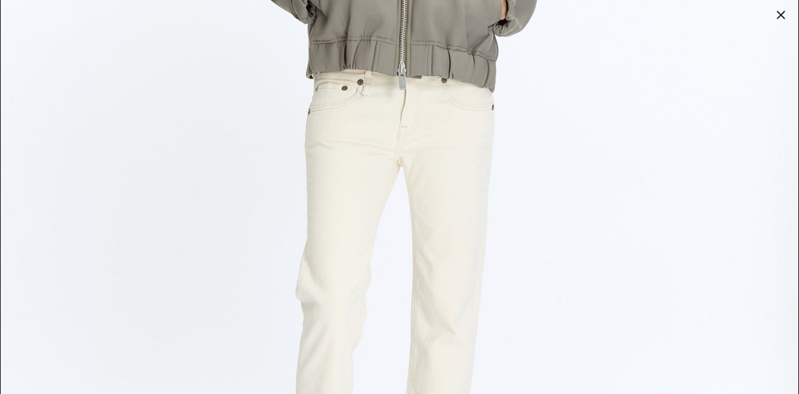
scroll to position [1248, 0]
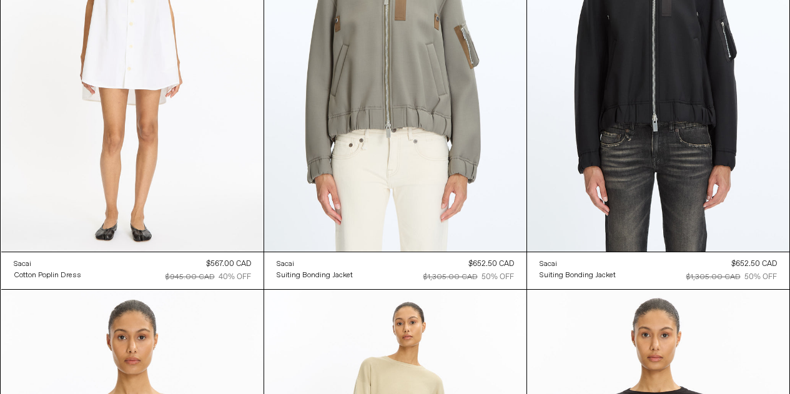
scroll to position [39793, 0]
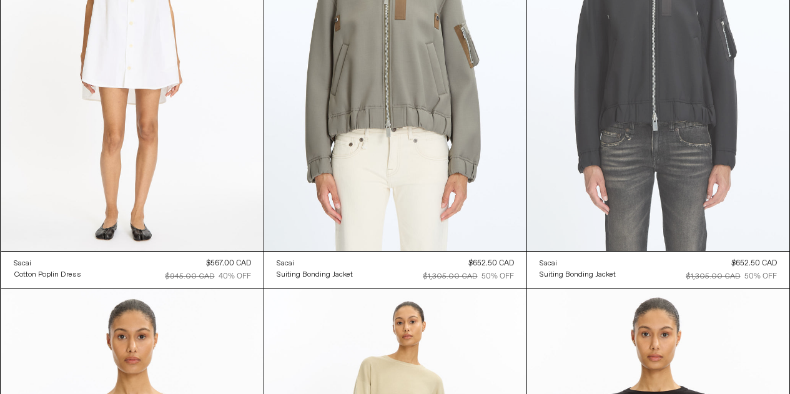
click at [683, 125] on at bounding box center [658, 54] width 262 height 393
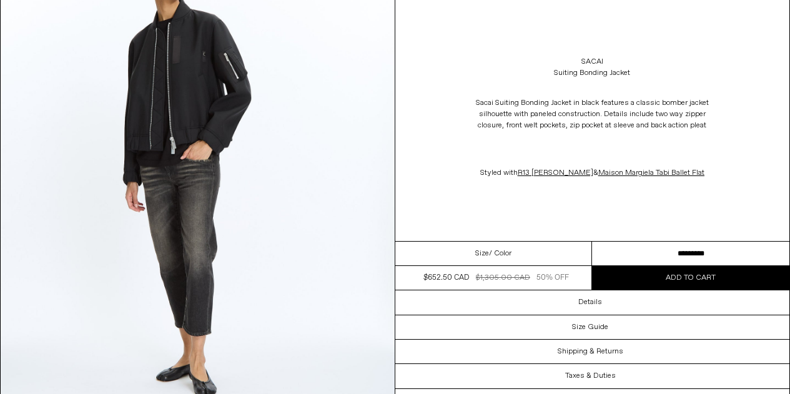
scroll to position [1623, 0]
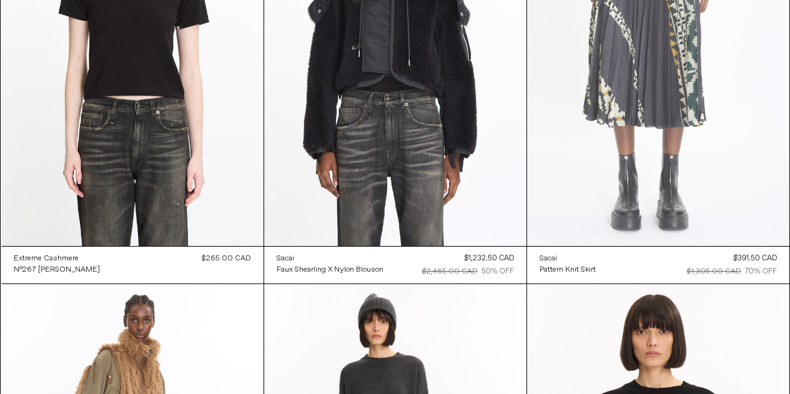
scroll to position [48803, 0]
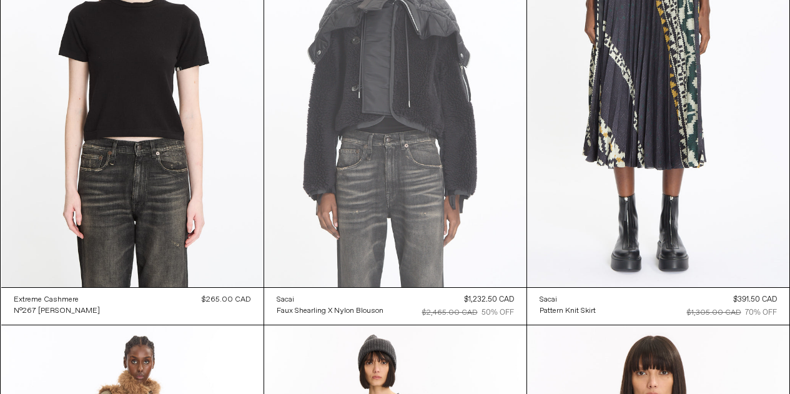
click at [416, 134] on at bounding box center [395, 90] width 262 height 393
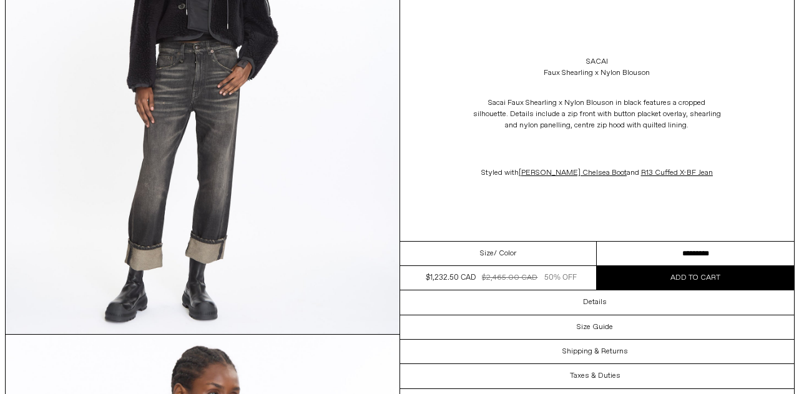
scroll to position [687, 0]
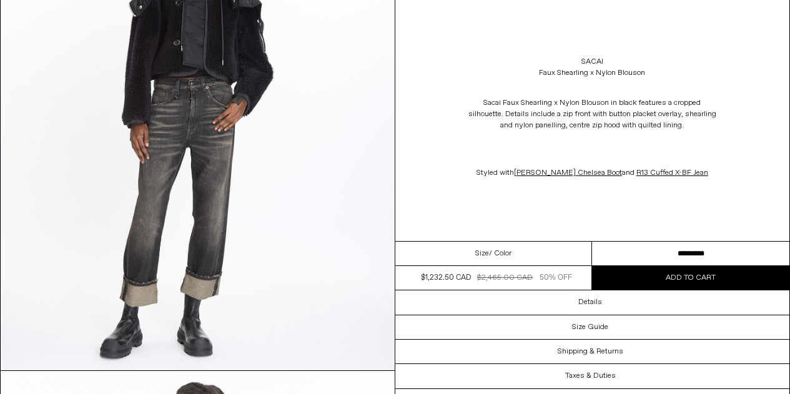
click at [215, 204] on img at bounding box center [198, 124] width 394 height 492
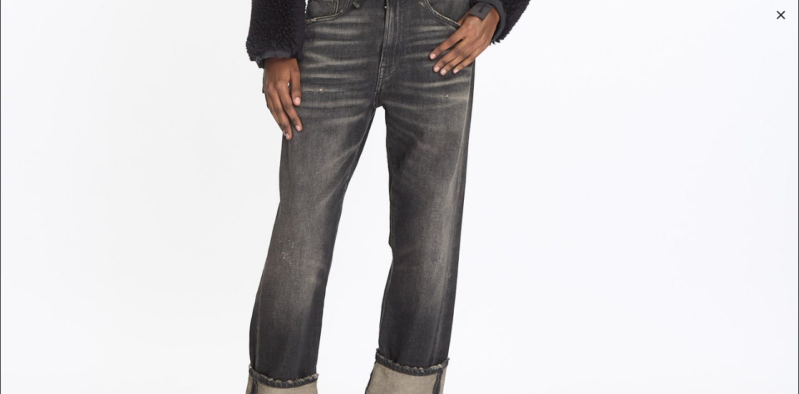
scroll to position [1436, 0]
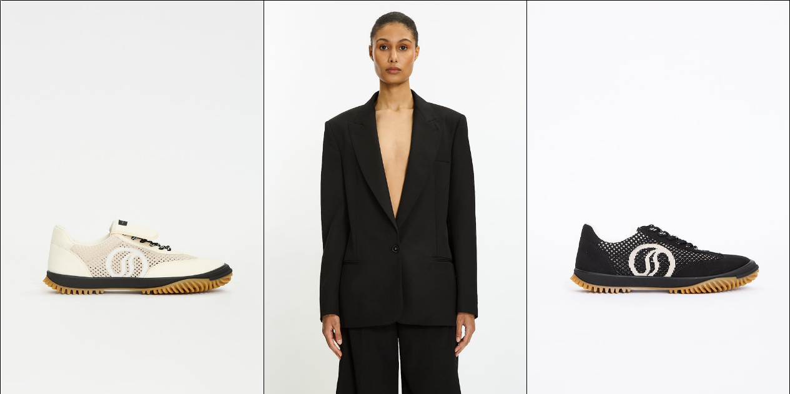
scroll to position [56539, 0]
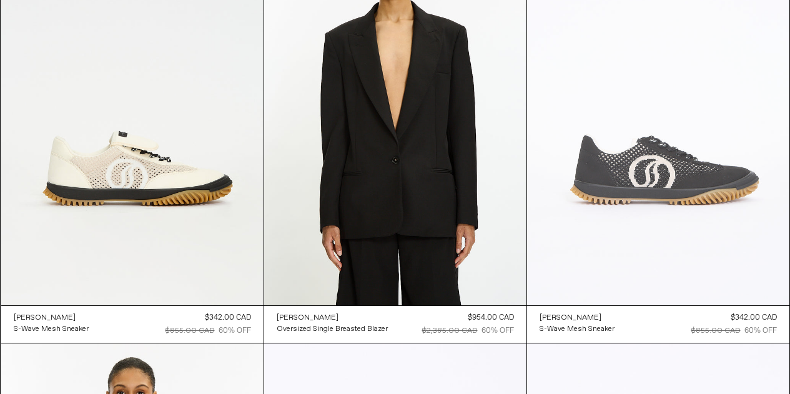
click at [654, 190] on at bounding box center [658, 108] width 262 height 393
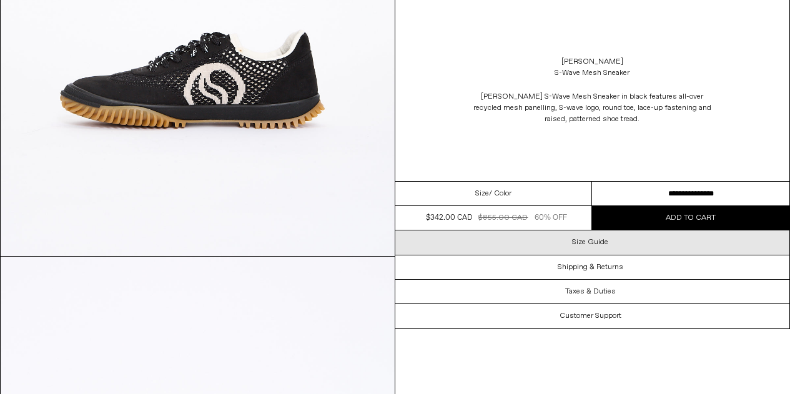
scroll to position [1311, 0]
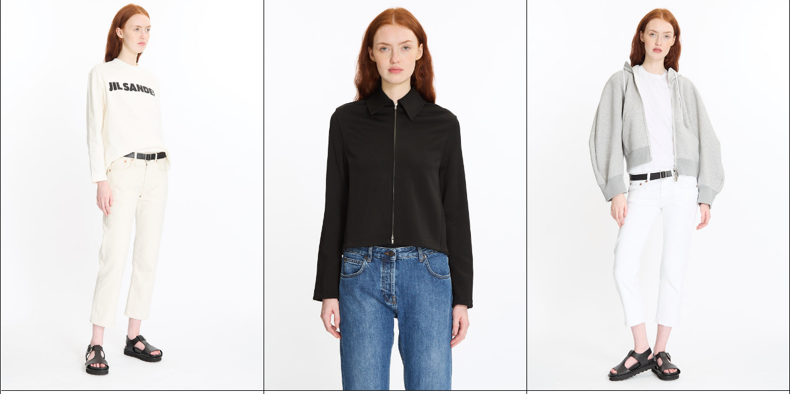
scroll to position [53453, 0]
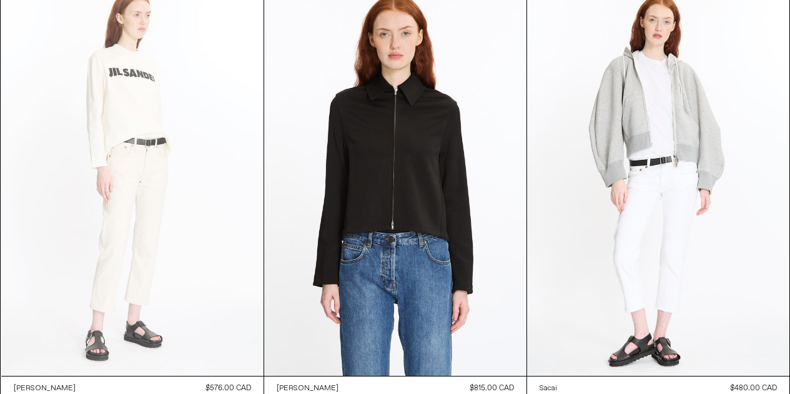
click at [164, 176] on at bounding box center [132, 179] width 262 height 393
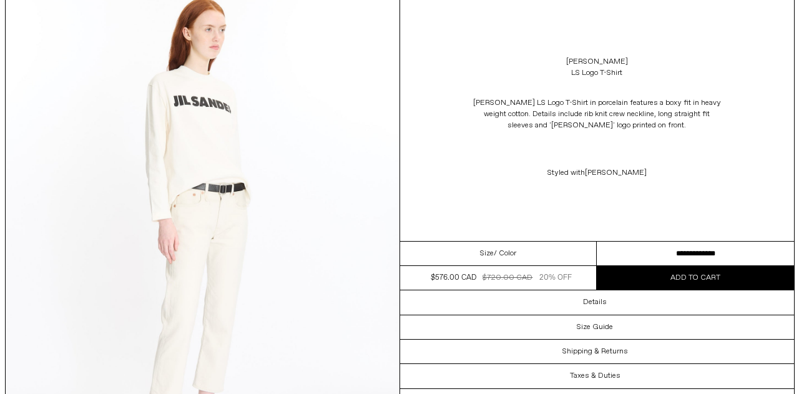
scroll to position [125, 0]
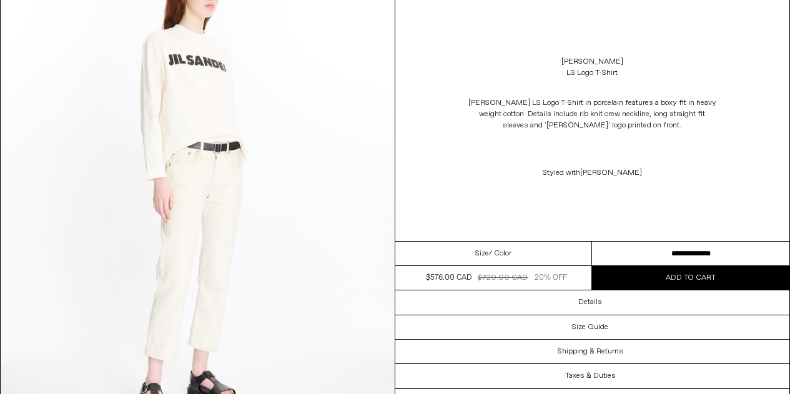
click at [259, 213] on img at bounding box center [198, 194] width 394 height 492
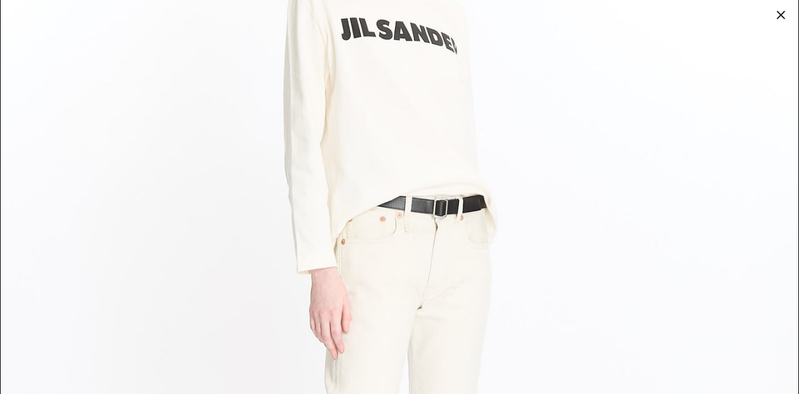
scroll to position [250, 0]
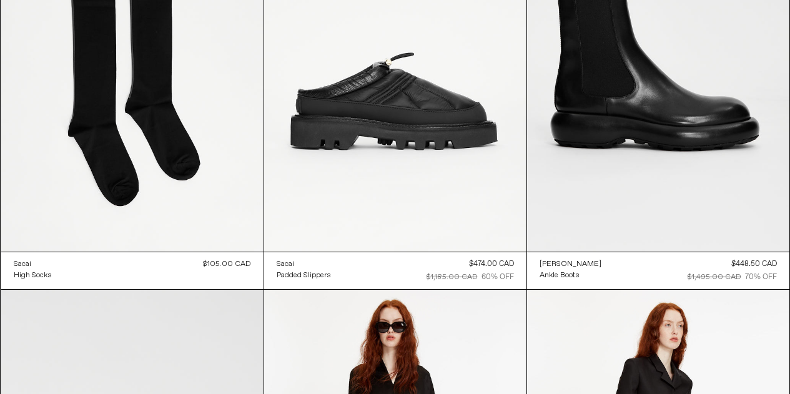
scroll to position [66557, 0]
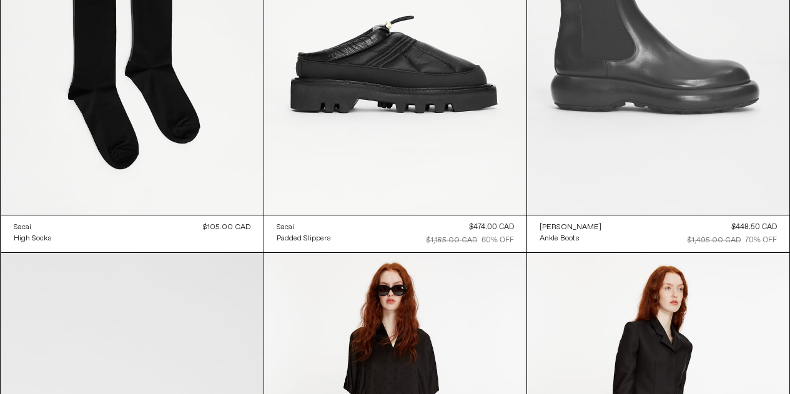
click at [689, 84] on at bounding box center [658, 17] width 262 height 393
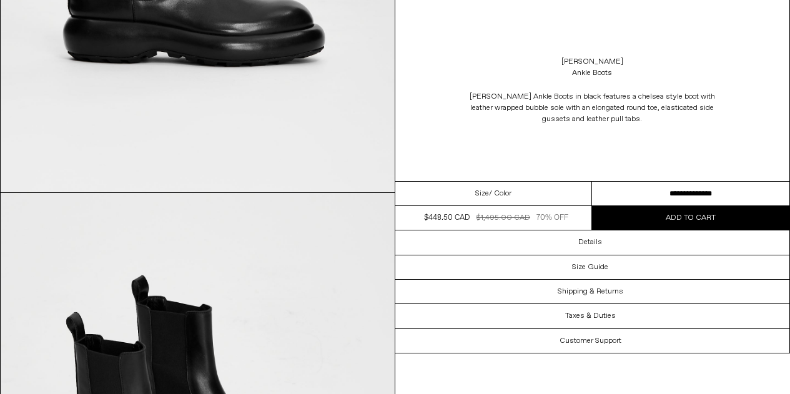
scroll to position [375, 0]
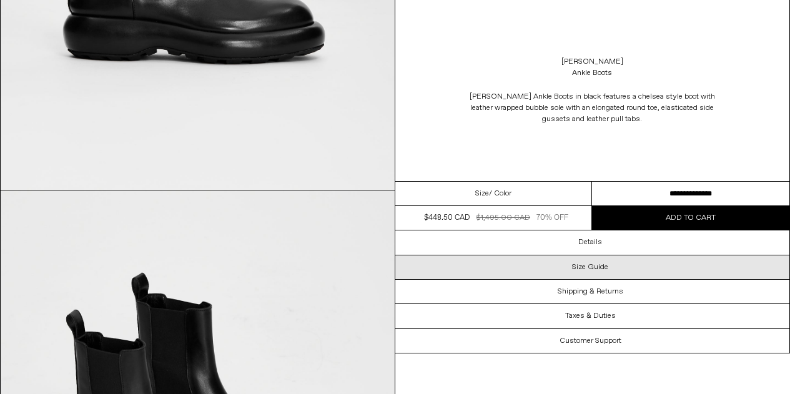
click at [602, 266] on h3 "Size Guide" at bounding box center [590, 267] width 36 height 9
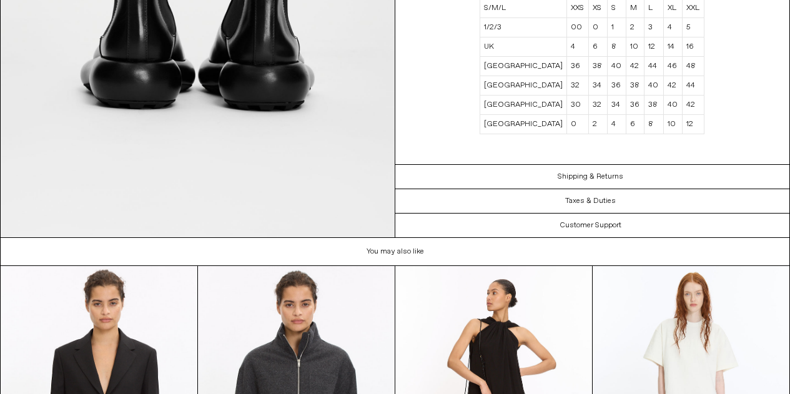
scroll to position [1813, 0]
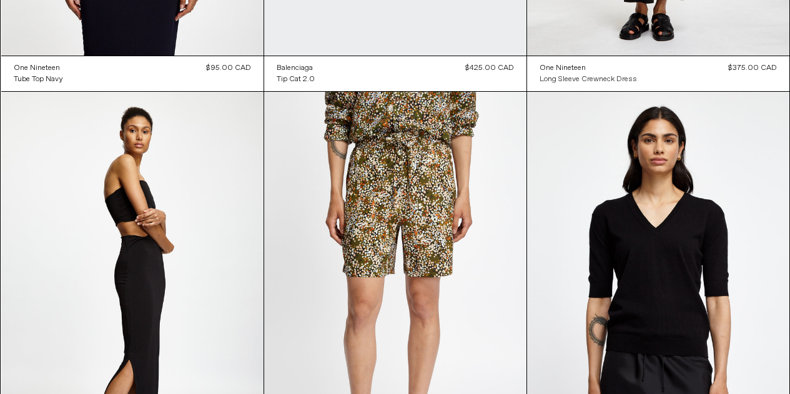
scroll to position [76592, 0]
